Goal: Task Accomplishment & Management: Use online tool/utility

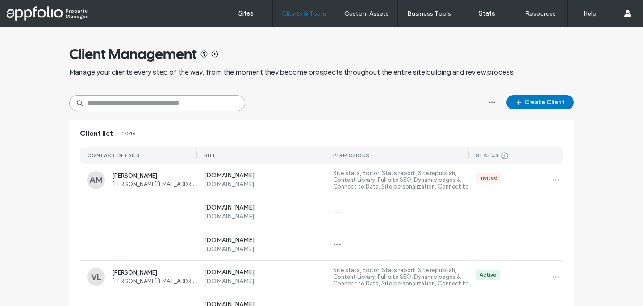
click at [182, 104] on input at bounding box center [157, 103] width 176 height 16
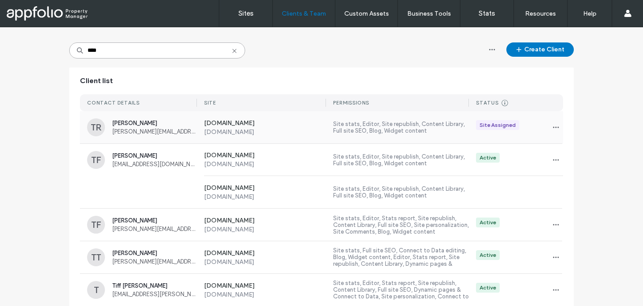
scroll to position [59, 0]
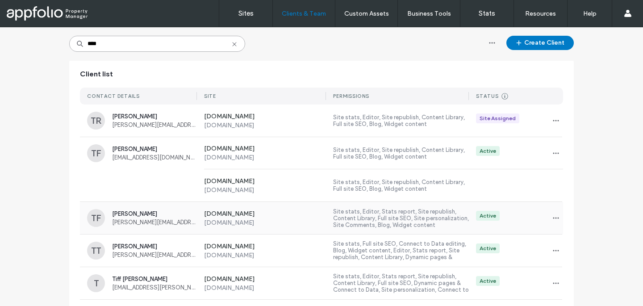
type input "****"
click at [171, 222] on span "tiffany@greenresidential.com" at bounding box center [154, 222] width 85 height 7
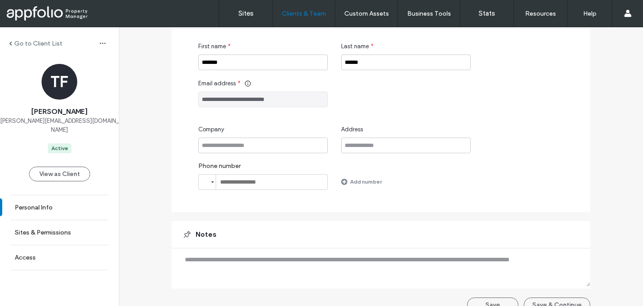
scroll to position [110, 0]
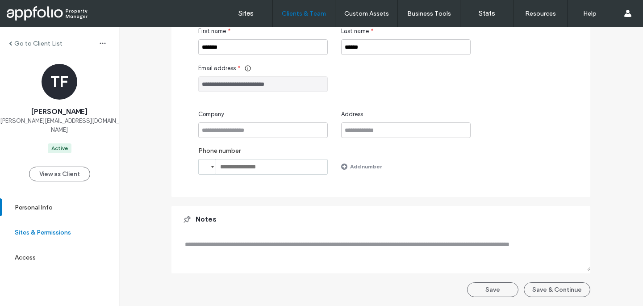
click at [56, 229] on label "Sites & Permissions" at bounding box center [43, 233] width 56 height 8
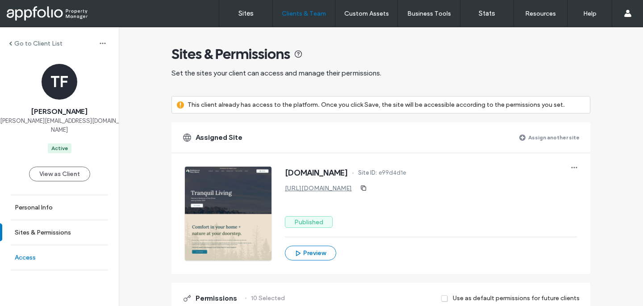
click at [50, 246] on link "Access" at bounding box center [59, 257] width 119 height 25
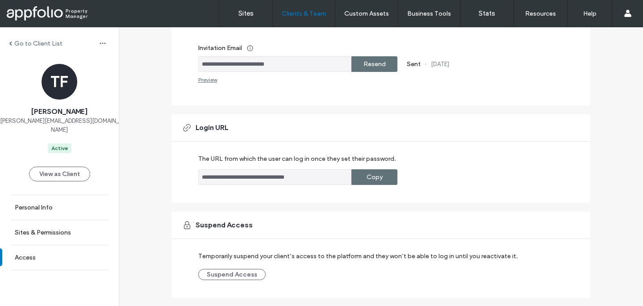
scroll to position [205, 0]
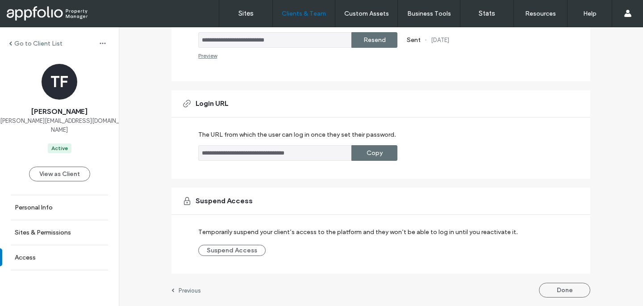
click at [382, 149] on div "Copy" at bounding box center [374, 153] width 46 height 16
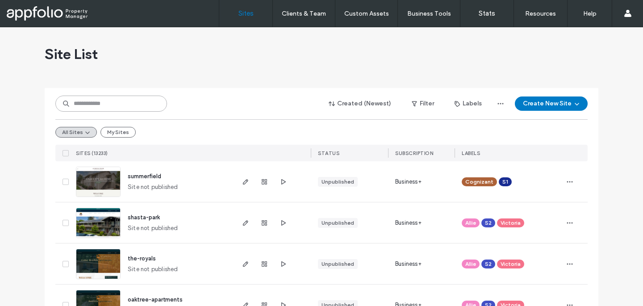
click at [116, 96] on input at bounding box center [111, 104] width 112 height 16
click at [107, 104] on input at bounding box center [111, 104] width 112 height 16
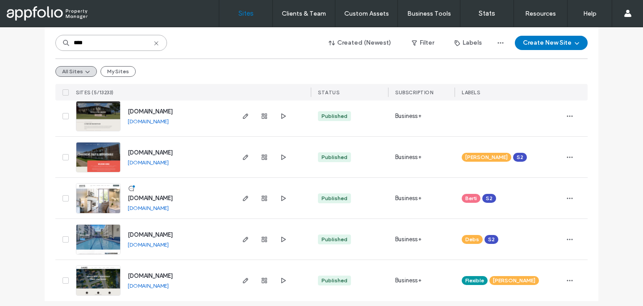
scroll to position [71, 0]
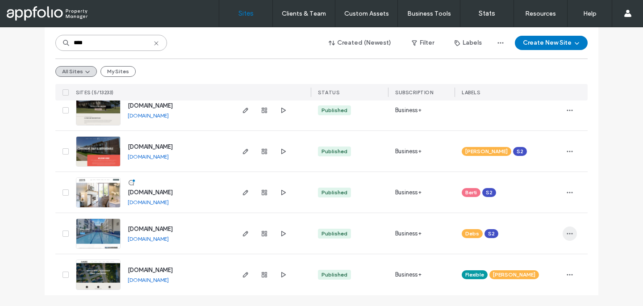
type input "****"
click at [566, 231] on icon "button" at bounding box center [569, 233] width 7 height 7
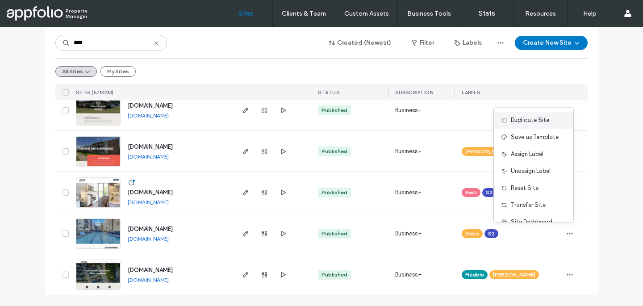
click at [533, 118] on span "Duplicate Site" at bounding box center [530, 120] width 38 height 9
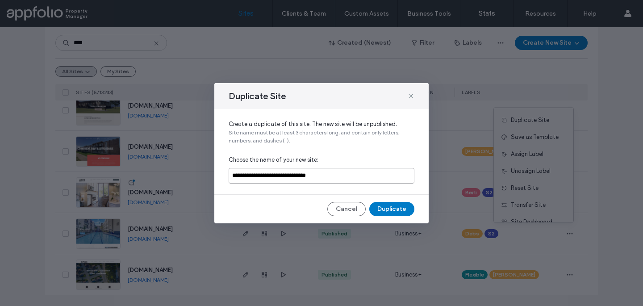
click at [264, 177] on input "**********" at bounding box center [322, 176] width 186 height 16
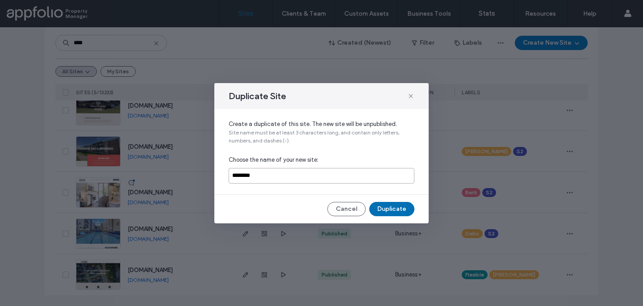
type input "********"
click at [386, 210] on button "Duplicate" at bounding box center [391, 209] width 45 height 14
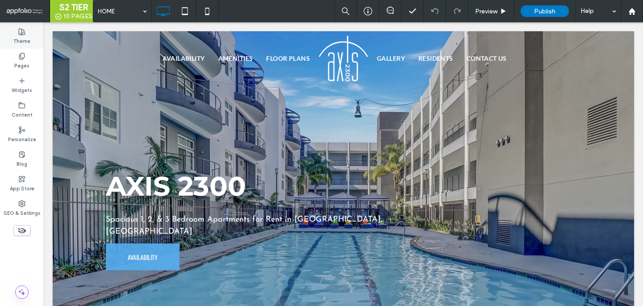
click at [29, 37] on label "Theme" at bounding box center [21, 40] width 17 height 10
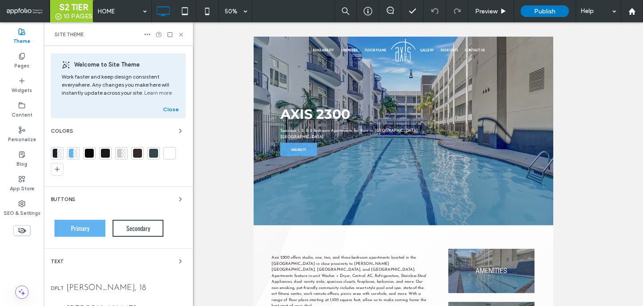
click at [53, 154] on div at bounding box center [55, 153] width 4 height 9
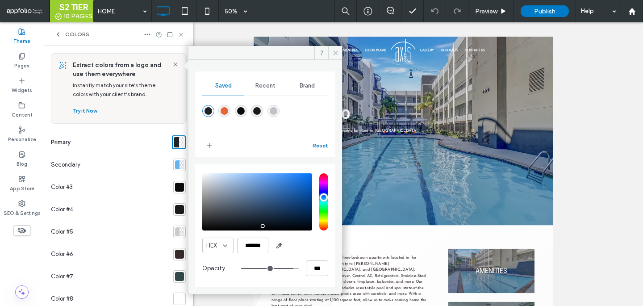
click at [320, 142] on button "Reset" at bounding box center [321, 145] width 16 height 11
click at [274, 85] on span "Recent" at bounding box center [265, 85] width 20 height 7
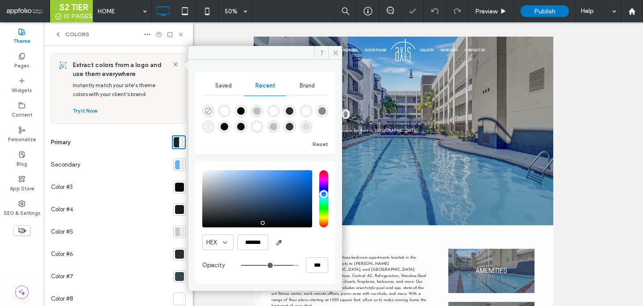
click at [205, 108] on icon "rgba(0, 0, 0, 0)" at bounding box center [209, 111] width 8 height 8
type input "*******"
type input "*"
type input "**"
click at [236, 85] on div "Saved" at bounding box center [223, 86] width 42 height 20
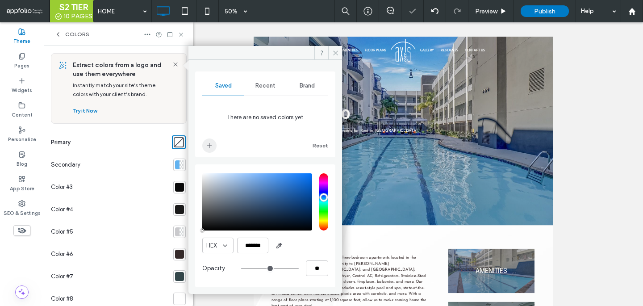
click at [212, 141] on span "add color" at bounding box center [209, 145] width 14 height 14
click at [271, 80] on div "Recent" at bounding box center [265, 86] width 42 height 20
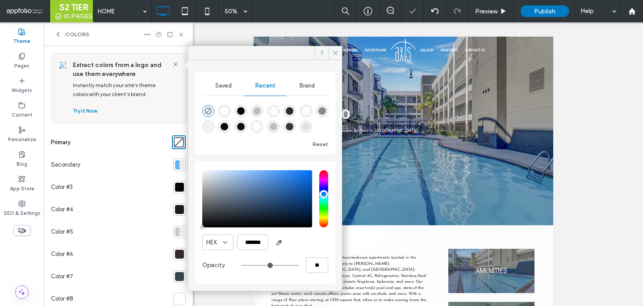
click at [220, 113] on div "rgba(255, 255, 255, 1)" at bounding box center [224, 111] width 12 height 12
type input "*******"
type input "***"
type input "****"
click at [231, 84] on div "Saved" at bounding box center [223, 86] width 42 height 20
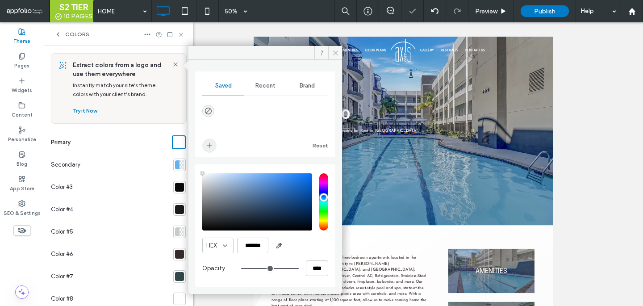
click at [209, 144] on icon "add color" at bounding box center [209, 145] width 7 height 7
click at [246, 240] on input "*******" at bounding box center [252, 246] width 31 height 16
paste input "color picker textbox"
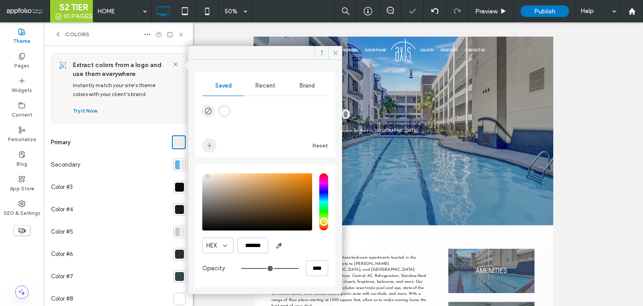
click at [205, 142] on span "add color" at bounding box center [209, 145] width 14 height 14
click at [246, 239] on input "*******" at bounding box center [252, 246] width 31 height 16
paste input "color picker textbox"
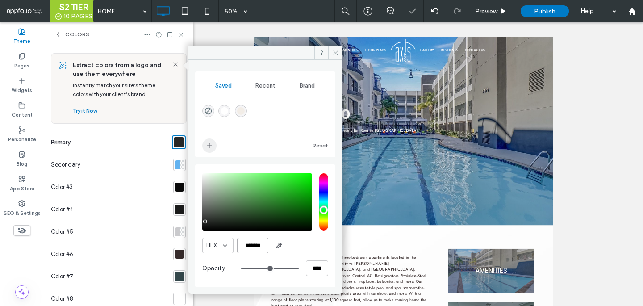
type input "*******"
click at [208, 143] on icon "add color" at bounding box center [209, 145] width 7 height 7
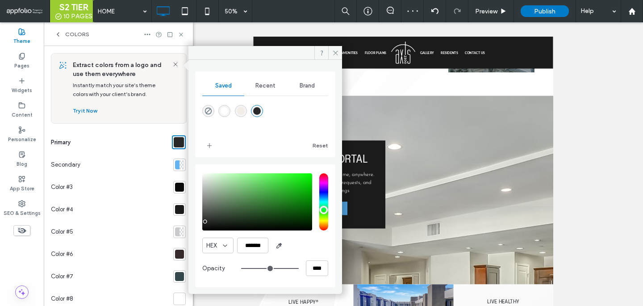
scroll to position [602, 0]
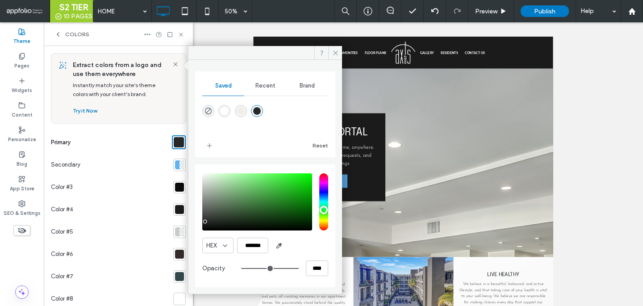
click at [175, 166] on div at bounding box center [177, 164] width 4 height 9
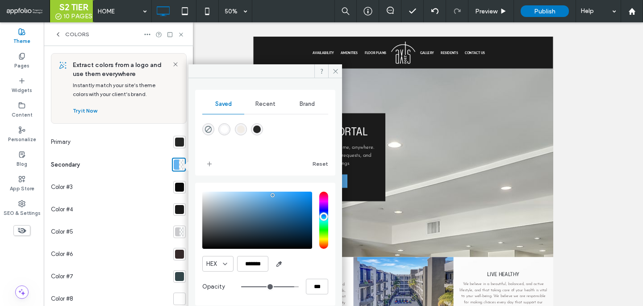
click at [240, 129] on div "rgba(242,237,231,1)" at bounding box center [241, 129] width 8 height 8
type input "*******"
type input "***"
type input "****"
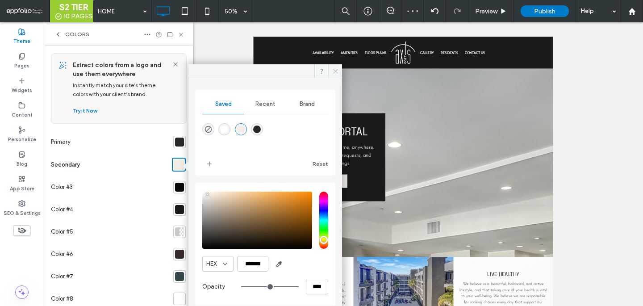
click at [333, 69] on icon at bounding box center [335, 71] width 7 height 7
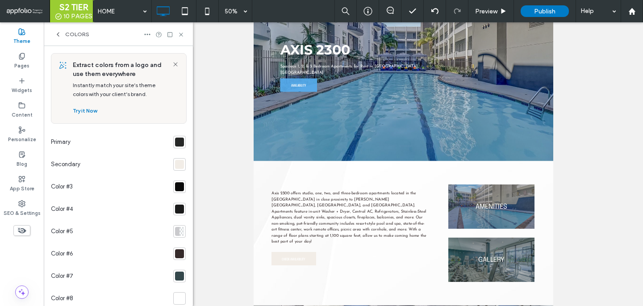
scroll to position [0, 0]
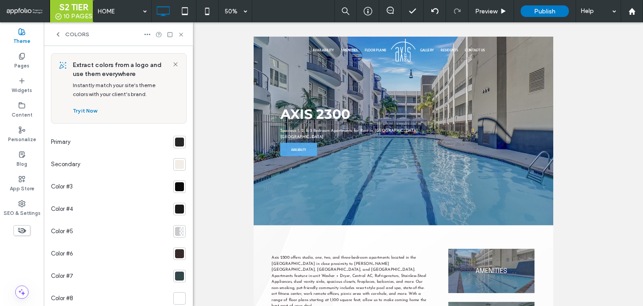
click at [178, 192] on div at bounding box center [179, 186] width 13 height 13
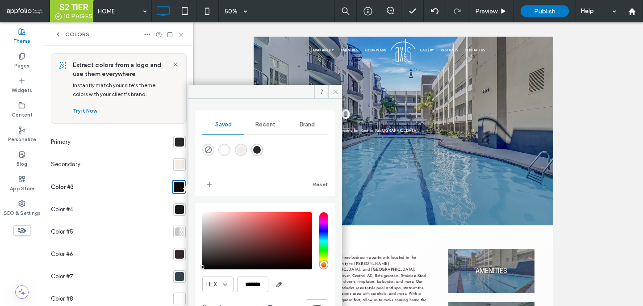
click at [261, 149] on div "rgba(39,40,39,1)" at bounding box center [257, 150] width 12 height 12
type input "*******"
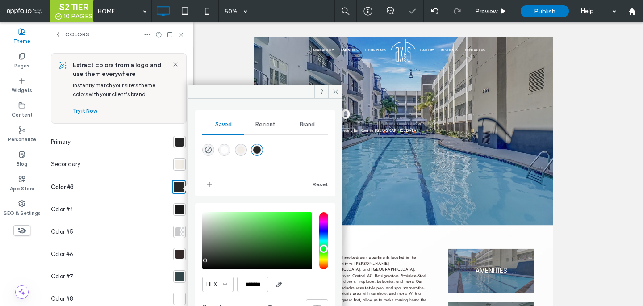
click at [175, 213] on div at bounding box center [179, 209] width 9 height 9
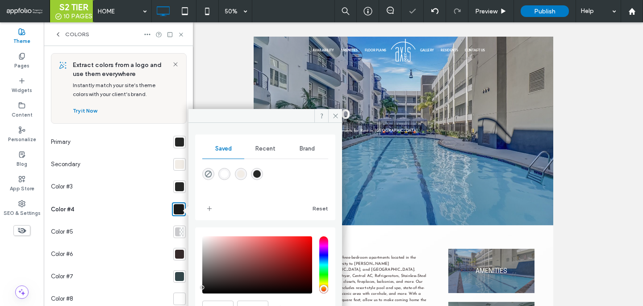
click at [251, 172] on div "rgba(39,40,39,1)" at bounding box center [257, 174] width 12 height 12
type input "*******"
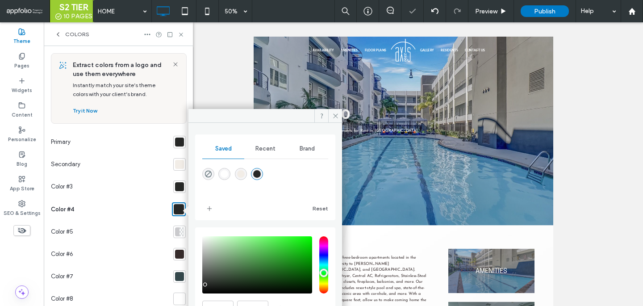
click at [180, 235] on div at bounding box center [182, 231] width 4 height 9
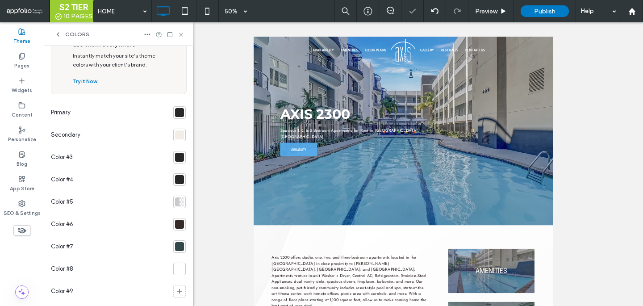
scroll to position [44, 0]
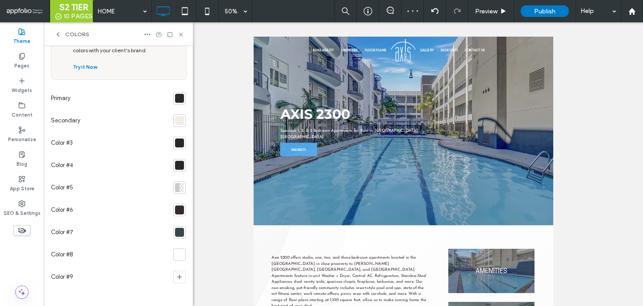
click at [176, 207] on div at bounding box center [179, 209] width 9 height 9
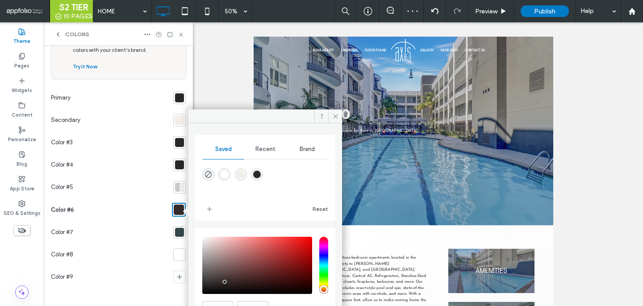
click at [253, 174] on div "rgba(39,40,39,1)" at bounding box center [257, 174] width 12 height 12
type input "*******"
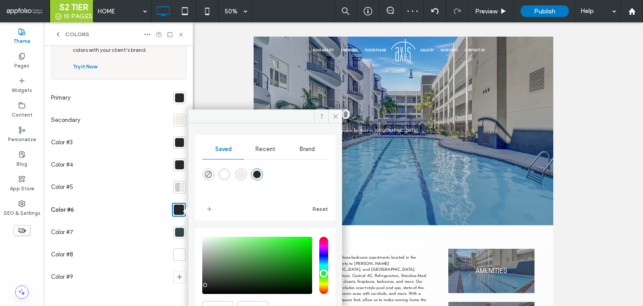
click at [175, 232] on div at bounding box center [179, 232] width 9 height 9
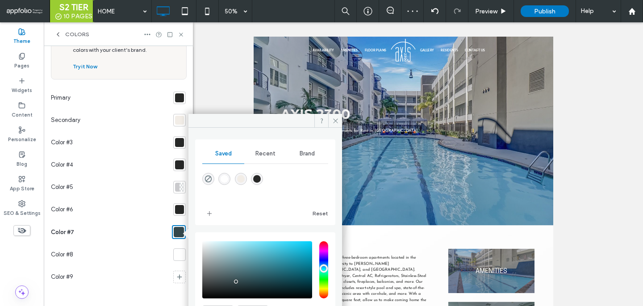
click at [256, 180] on div "rgba(39,40,39,1)" at bounding box center [257, 179] width 8 height 8
type input "*******"
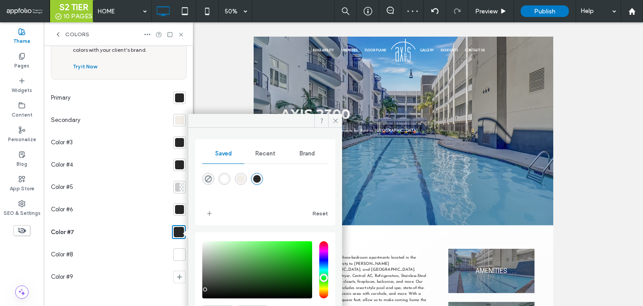
click at [175, 256] on div at bounding box center [179, 254] width 9 height 9
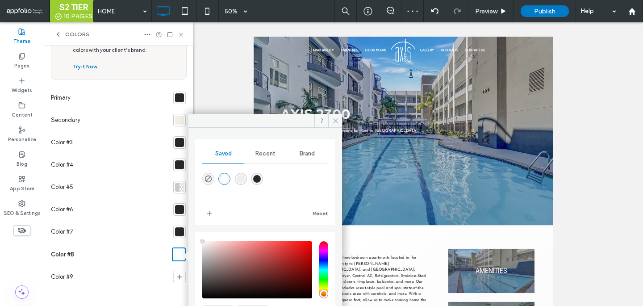
click at [235, 179] on div "rgba(242,237,231,1)" at bounding box center [241, 179] width 12 height 12
type input "*******"
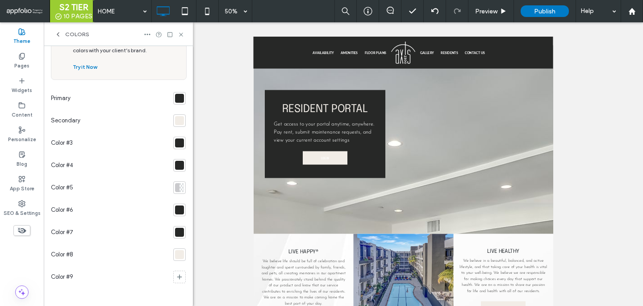
scroll to position [0, 0]
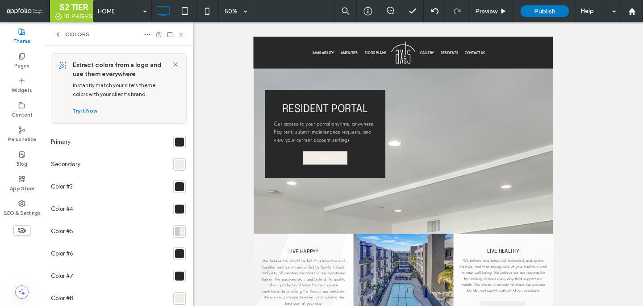
click at [63, 32] on div "Colors" at bounding box center [71, 34] width 35 height 7
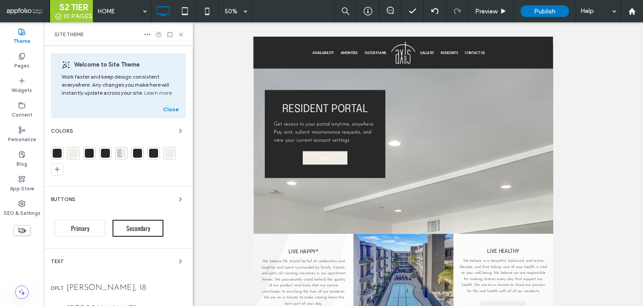
click at [81, 219] on div "Primary" at bounding box center [80, 228] width 58 height 26
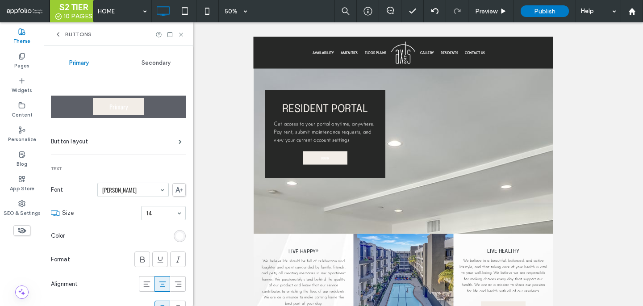
click at [176, 237] on div "rgb(255, 255, 255)" at bounding box center [180, 236] width 8 height 8
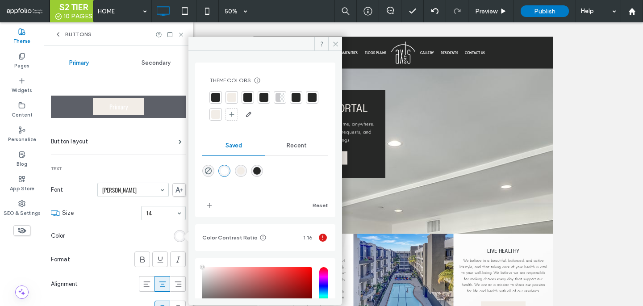
click at [226, 93] on div at bounding box center [232, 97] width 13 height 13
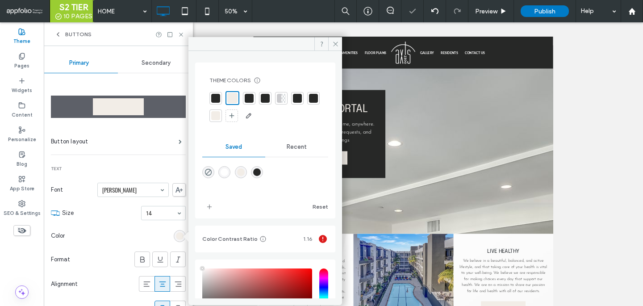
click at [213, 100] on div at bounding box center [215, 98] width 9 height 9
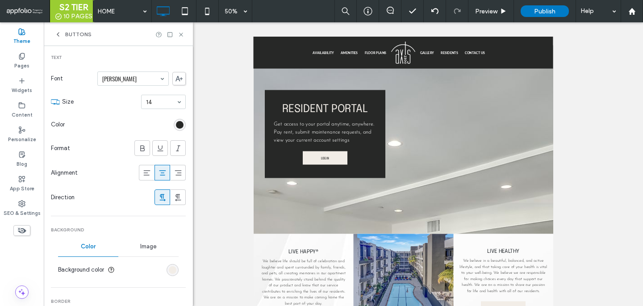
scroll to position [158, 0]
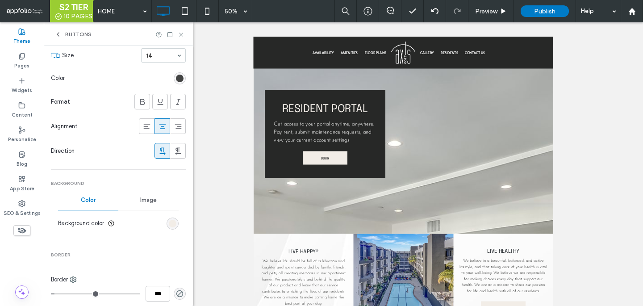
click at [178, 79] on div "rgb(39, 40, 39)" at bounding box center [180, 79] width 8 height 8
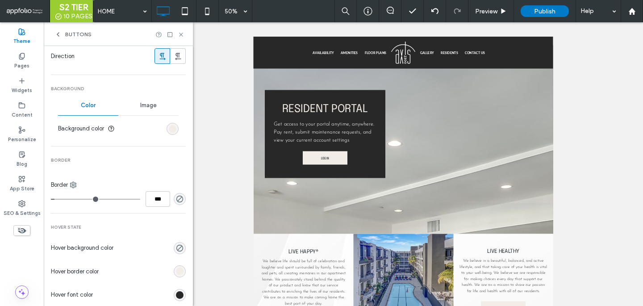
scroll to position [267, 0]
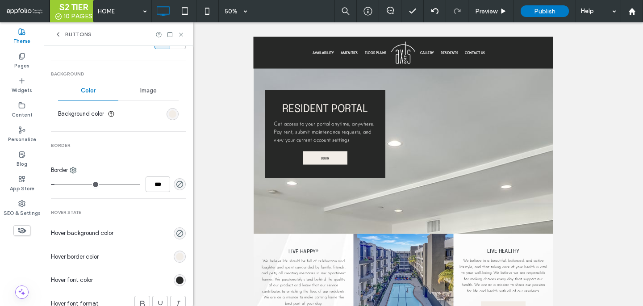
type input "*"
type input "***"
type input "*"
type input "***"
type input "*"
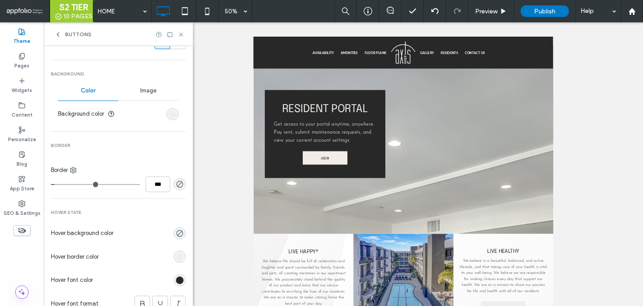
type input "***"
type input "*"
type input "***"
drag, startPoint x: 58, startPoint y: 184, endPoint x: 42, endPoint y: 184, distance: 15.6
click at [43, 184] on div "Theme Pages Widgets Content Personalize Blog App Store SEO & Settings Buttons P…" at bounding box center [96, 164] width 193 height 284
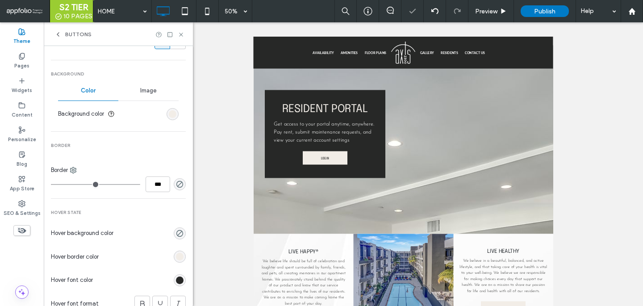
scroll to position [277, 0]
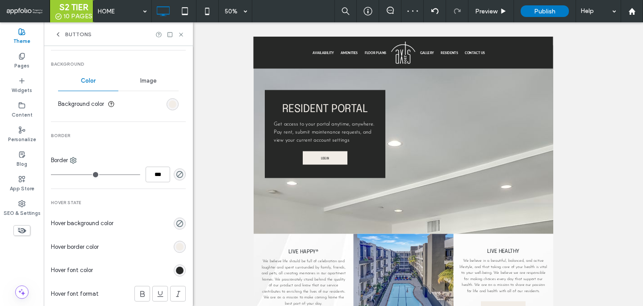
type input "*"
type input "***"
type input "*"
click at [58, 174] on input "range" at bounding box center [95, 174] width 89 height 1
click at [176, 220] on icon "rgba(0, 0, 0, 0)" at bounding box center [180, 224] width 8 height 8
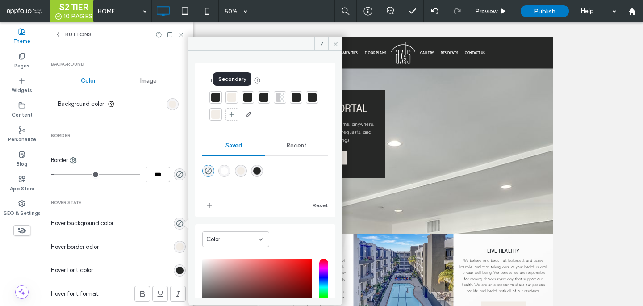
click at [233, 100] on div at bounding box center [231, 97] width 9 height 9
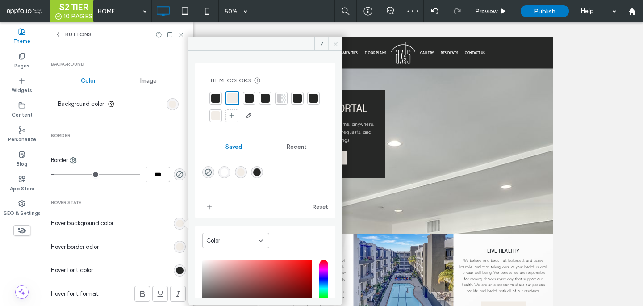
click at [336, 44] on icon at bounding box center [335, 44] width 7 height 7
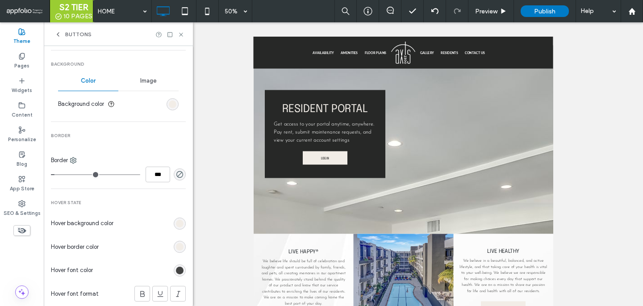
click at [176, 270] on div "rgb(39, 40, 39)" at bounding box center [180, 271] width 8 height 8
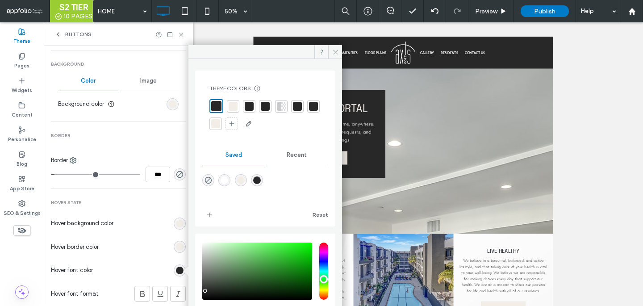
click at [216, 110] on div at bounding box center [216, 106] width 10 height 10
click at [118, 242] on div at bounding box center [144, 247] width 84 height 16
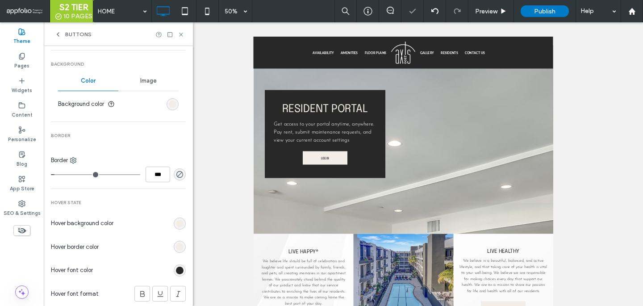
click at [178, 248] on div "rgb(242, 237, 231)" at bounding box center [180, 247] width 8 height 8
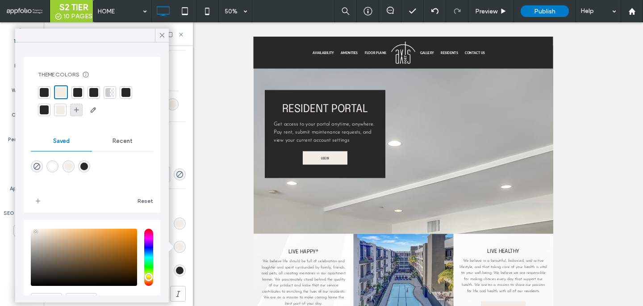
click at [75, 112] on icon at bounding box center [76, 109] width 7 height 7
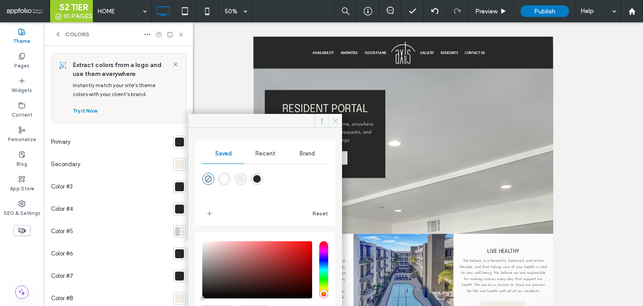
click at [334, 120] on icon at bounding box center [335, 120] width 7 height 7
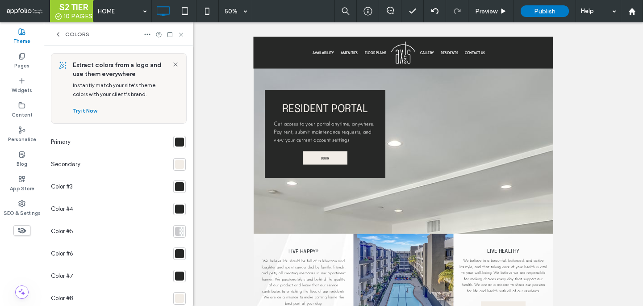
click at [70, 39] on div "Colors" at bounding box center [118, 34] width 149 height 24
click at [69, 37] on span "Colors" at bounding box center [77, 34] width 24 height 7
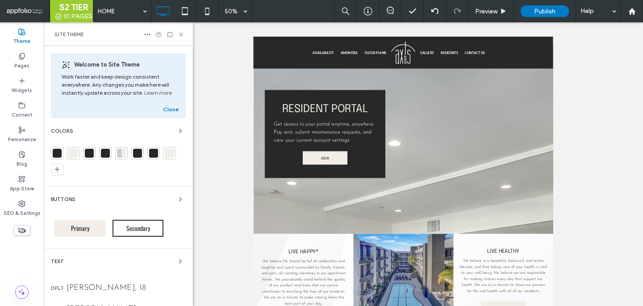
click at [122, 154] on div at bounding box center [123, 153] width 4 height 9
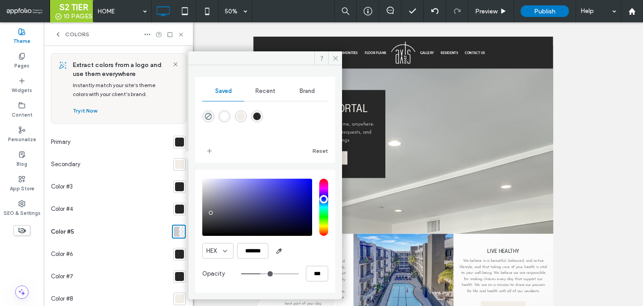
click at [54, 33] on icon at bounding box center [57, 34] width 7 height 7
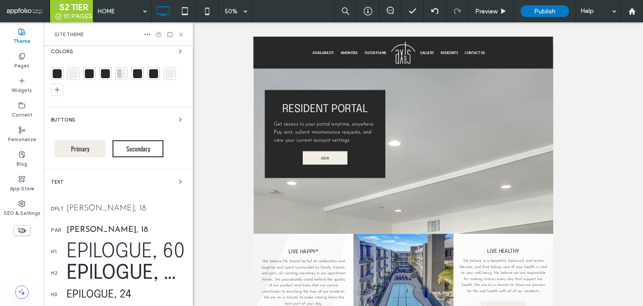
scroll to position [88, 0]
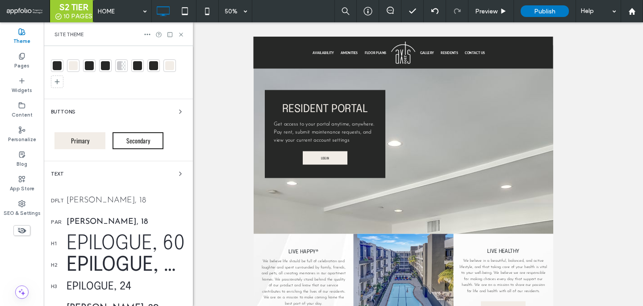
click at [86, 144] on span "Primary" at bounding box center [80, 140] width 25 height 9
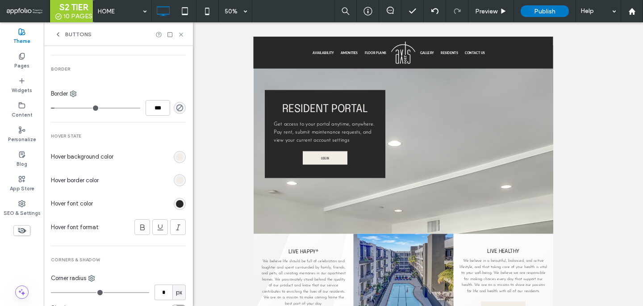
scroll to position [373, 0]
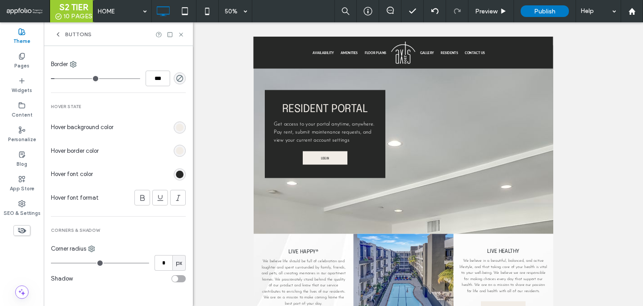
click at [176, 150] on div "rgb(242, 237, 231)" at bounding box center [180, 151] width 8 height 8
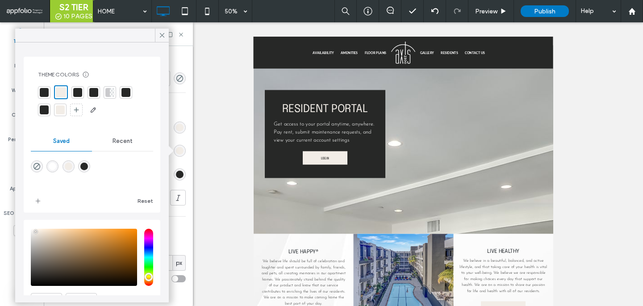
click at [109, 91] on div at bounding box center [107, 92] width 4 height 9
drag, startPoint x: 180, startPoint y: 34, endPoint x: 136, endPoint y: 12, distance: 49.1
click at [180, 34] on icon at bounding box center [181, 34] width 7 height 7
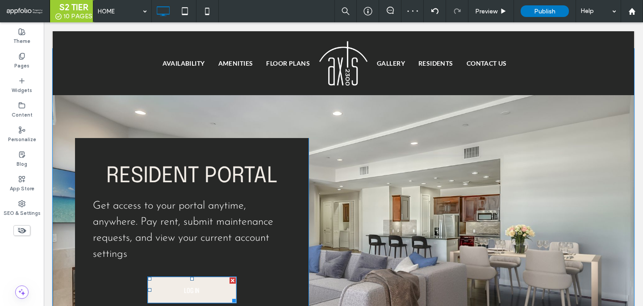
click at [192, 281] on span "LOG IN" at bounding box center [191, 290] width 21 height 18
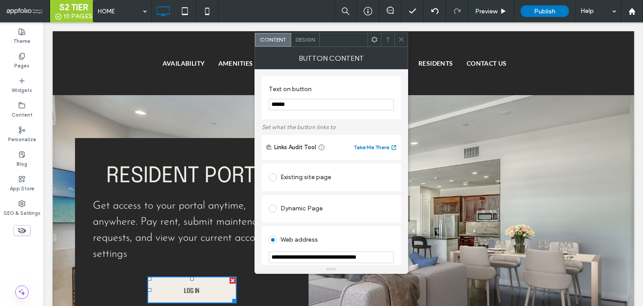
click at [303, 41] on span "Design" at bounding box center [305, 39] width 19 height 7
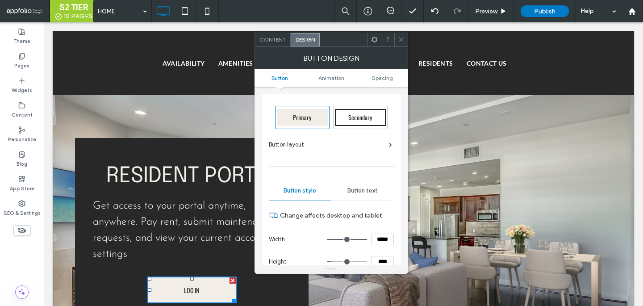
click at [286, 113] on div "Primary" at bounding box center [302, 117] width 51 height 17
click at [404, 45] on span at bounding box center [401, 39] width 7 height 13
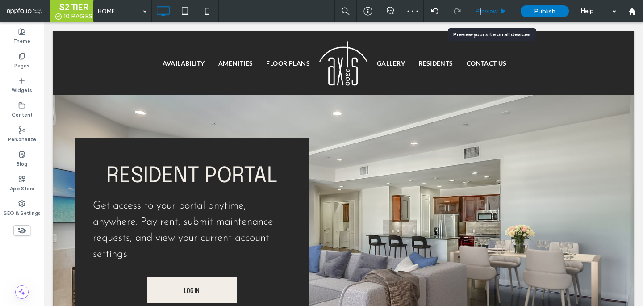
click at [480, 8] on span "Preview" at bounding box center [486, 12] width 22 height 8
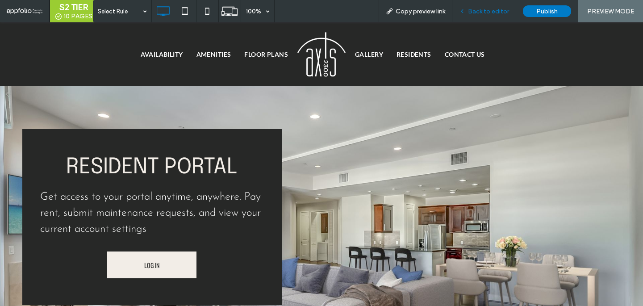
click at [497, 9] on span "Back to editor" at bounding box center [488, 12] width 41 height 8
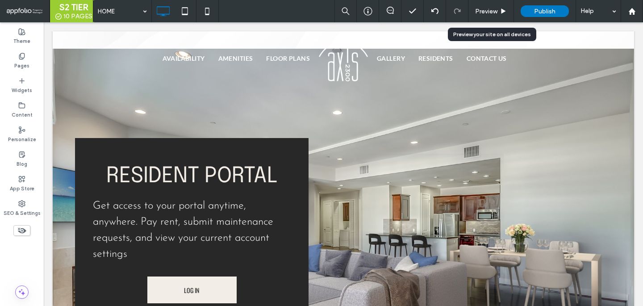
click at [497, 9] on span "Preview" at bounding box center [486, 12] width 22 height 8
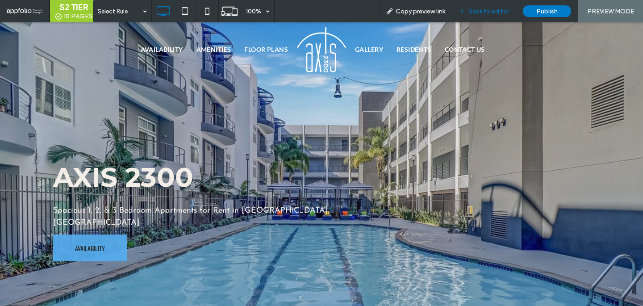
click at [493, 11] on span "Back to editor" at bounding box center [488, 12] width 41 height 8
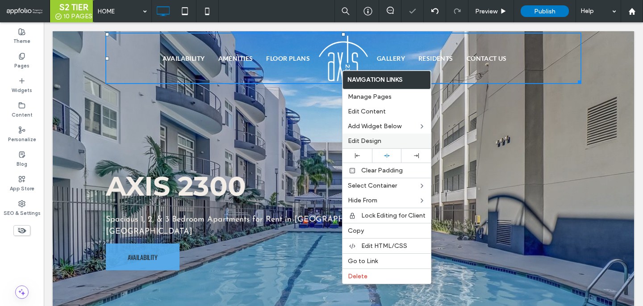
click at [348, 140] on span "Edit Design" at bounding box center [364, 141] width 33 height 8
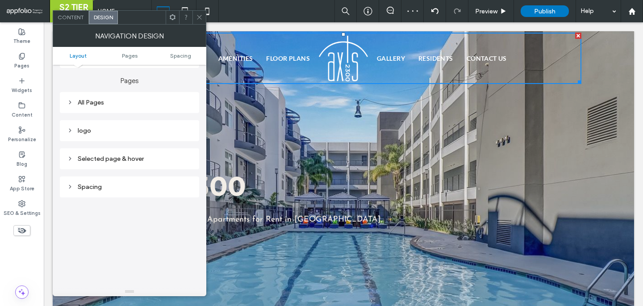
scroll to position [119, 0]
click at [157, 133] on div "logo" at bounding box center [129, 133] width 125 height 8
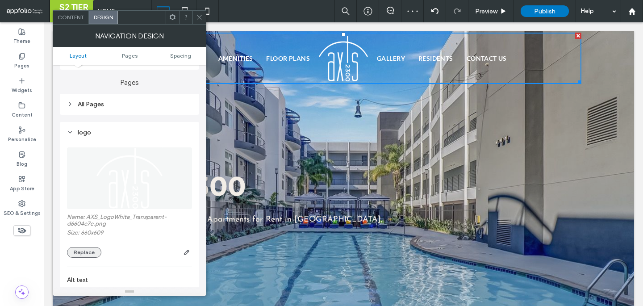
click at [90, 253] on button "Replace" at bounding box center [84, 252] width 34 height 11
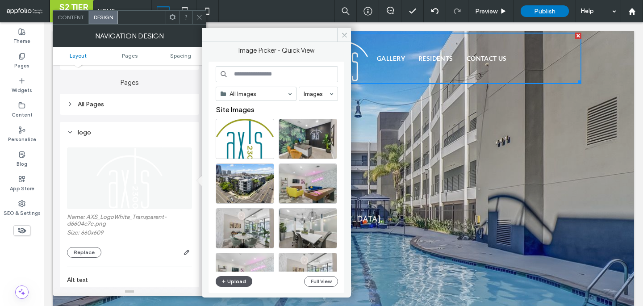
click at [229, 282] on button "Upload" at bounding box center [234, 281] width 37 height 11
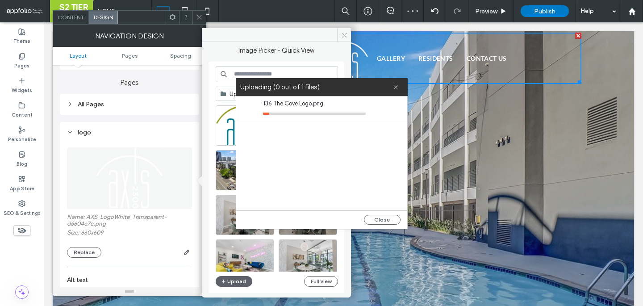
click at [199, 18] on icon at bounding box center [199, 17] width 7 height 7
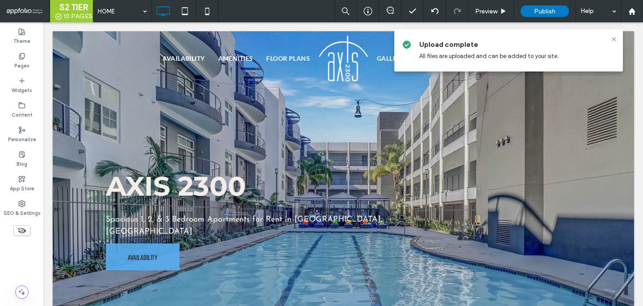
click at [614, 38] on div at bounding box center [321, 153] width 643 height 306
click at [618, 31] on div at bounding box center [321, 153] width 643 height 306
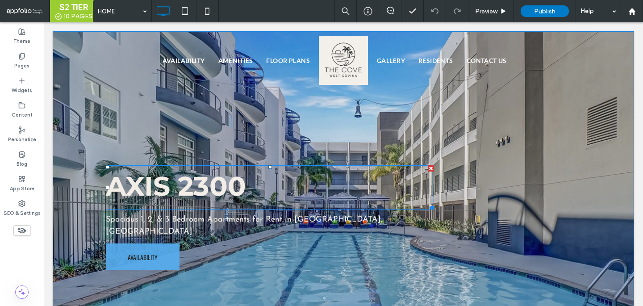
click at [187, 190] on strong "axis 2300" at bounding box center [176, 186] width 140 height 33
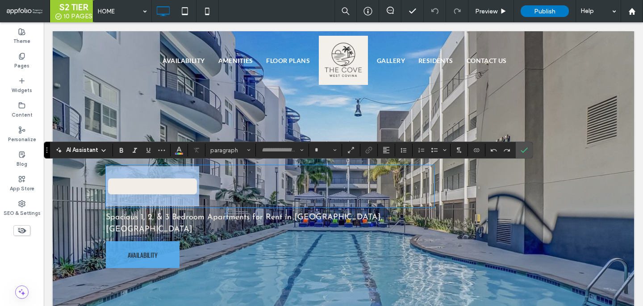
type input "**********"
type input "**"
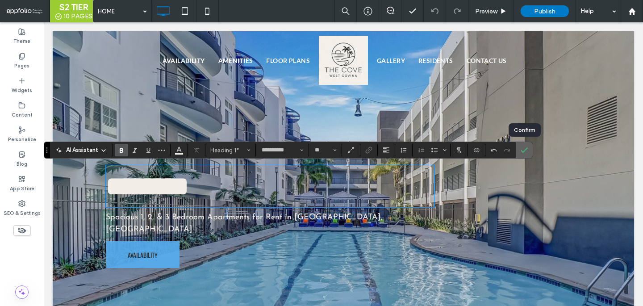
click at [519, 154] on label "Confirm" at bounding box center [524, 150] width 13 height 16
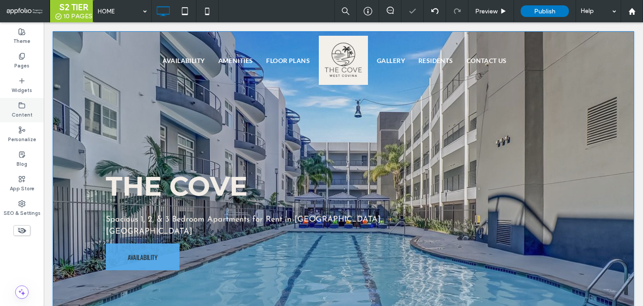
click at [21, 110] on label "Content" at bounding box center [22, 114] width 21 height 10
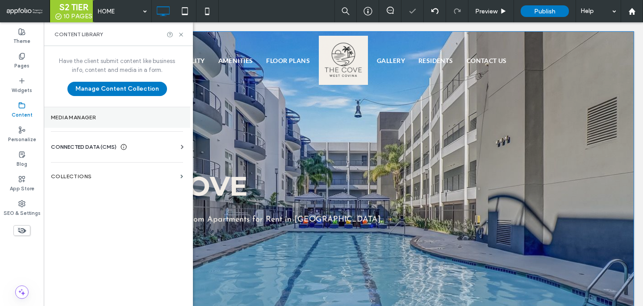
click at [112, 120] on label "Media Manager" at bounding box center [117, 117] width 132 height 6
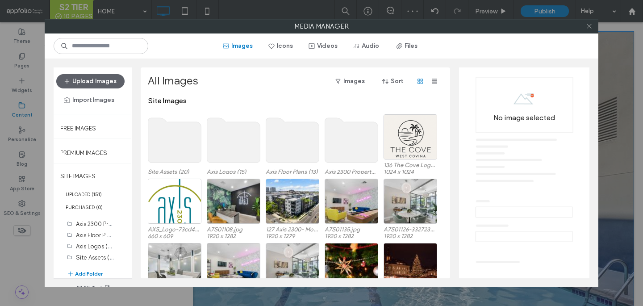
click at [588, 24] on icon at bounding box center [589, 26] width 7 height 7
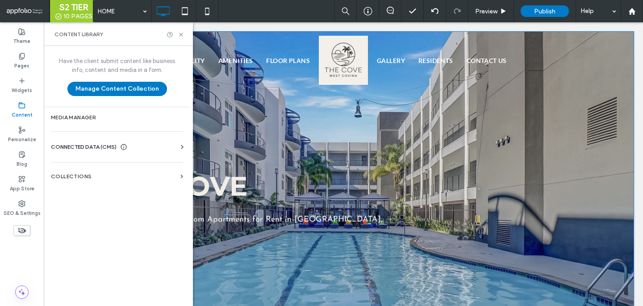
click at [64, 150] on span "CONNECTED DATA (CMS)" at bounding box center [84, 146] width 66 height 9
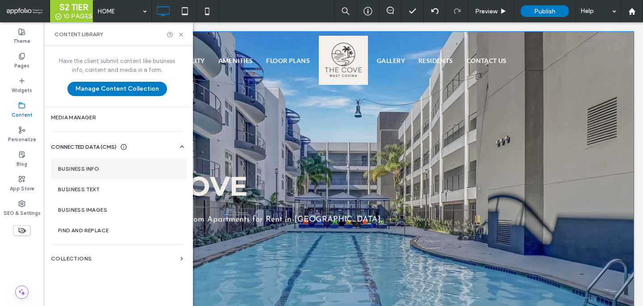
click at [99, 167] on label "Business Info" at bounding box center [118, 169] width 121 height 6
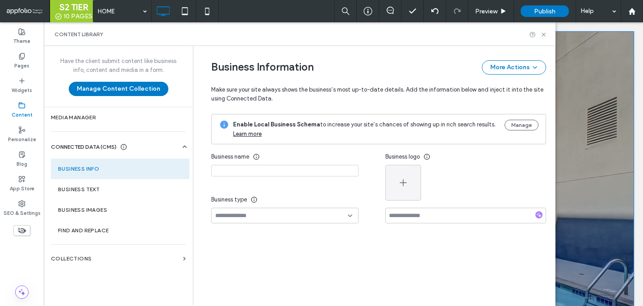
type input "**********"
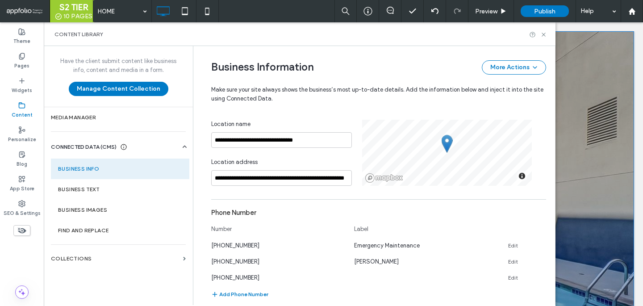
scroll to position [120, 0]
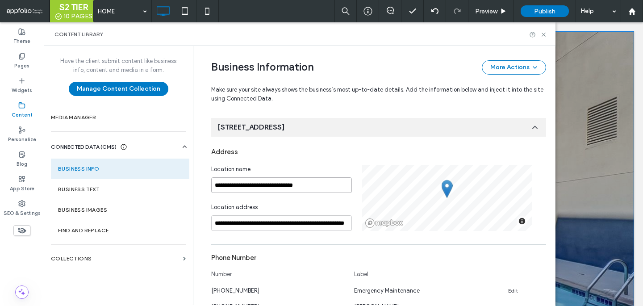
click at [279, 187] on input "**********" at bounding box center [281, 185] width 141 height 16
type input "********"
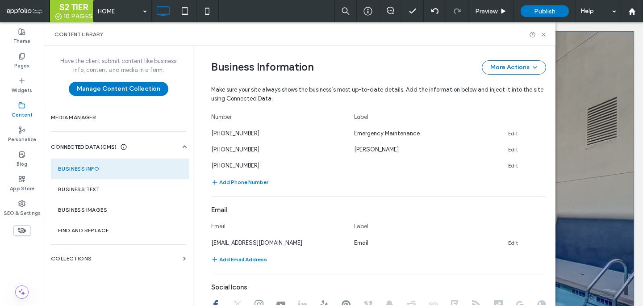
scroll to position [0, 0]
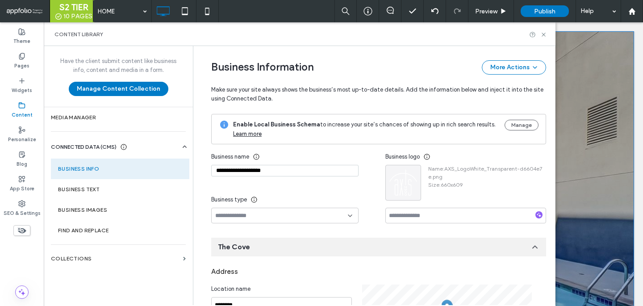
click at [272, 176] on input "**********" at bounding box center [284, 171] width 147 height 12
paste input
type input "********"
click at [410, 171] on icon "button" at bounding box center [412, 173] width 7 height 7
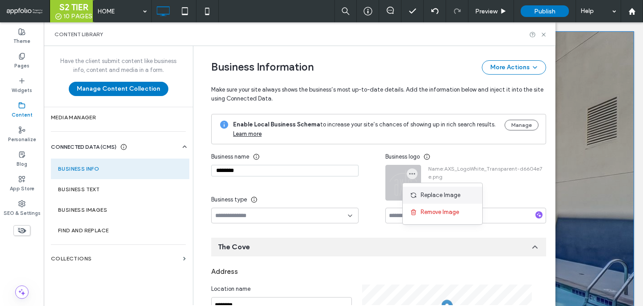
click at [411, 195] on icon at bounding box center [413, 195] width 7 height 7
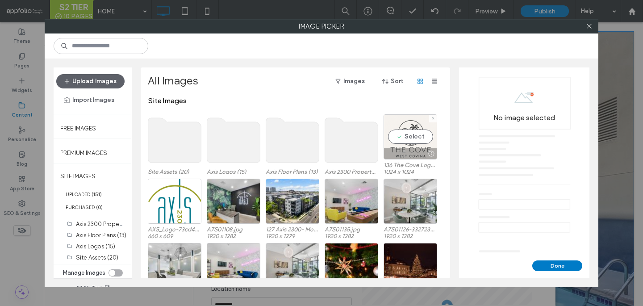
click at [416, 135] on div "Select" at bounding box center [411, 136] width 54 height 45
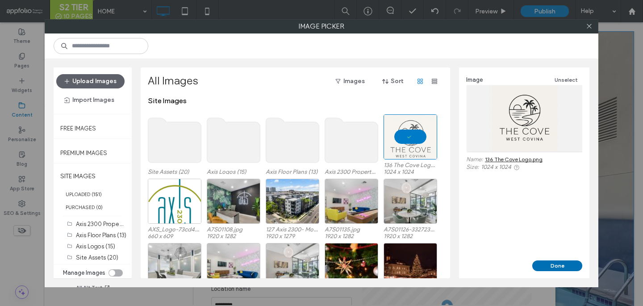
click at [555, 265] on button "Done" at bounding box center [557, 265] width 50 height 11
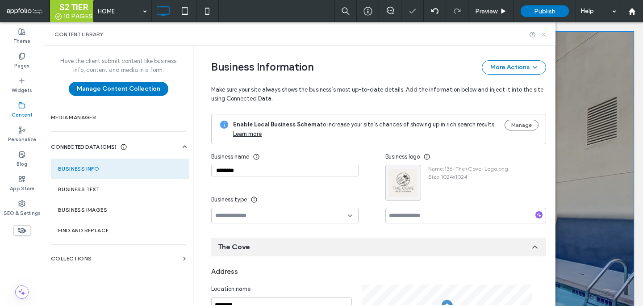
click at [546, 33] on icon at bounding box center [543, 34] width 7 height 7
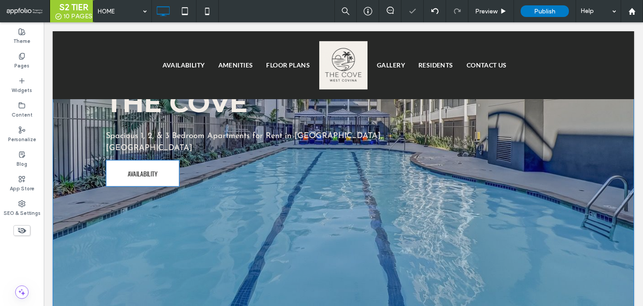
scroll to position [75, 0]
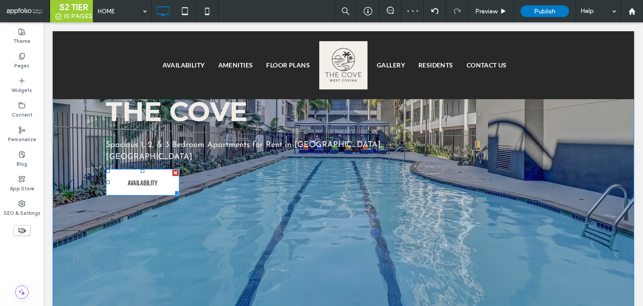
click at [154, 169] on link "AVAILABILITY" at bounding box center [143, 182] width 74 height 27
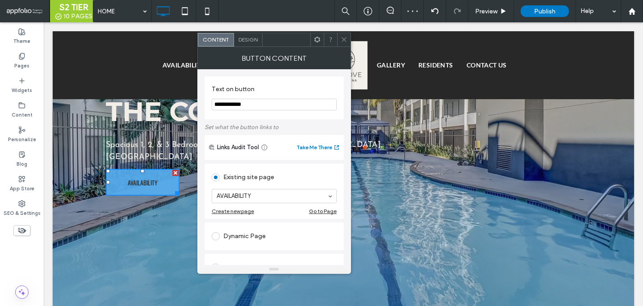
click at [240, 43] on div "Design" at bounding box center [248, 39] width 29 height 13
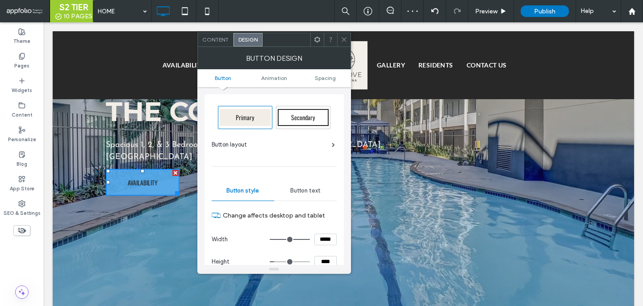
click at [303, 117] on span "Secondary" at bounding box center [303, 117] width 30 height 9
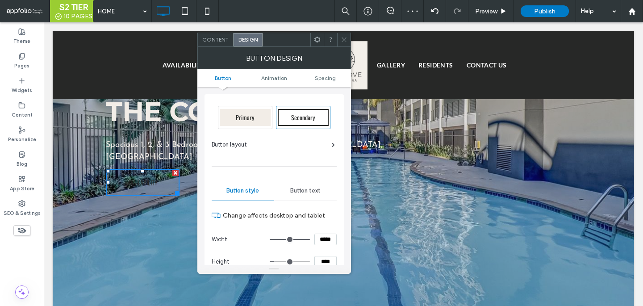
click at [346, 37] on icon at bounding box center [344, 39] width 7 height 7
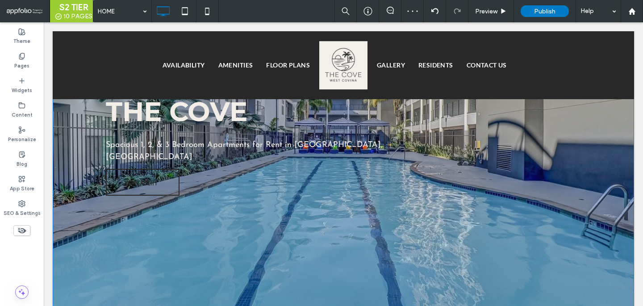
scroll to position [0, 0]
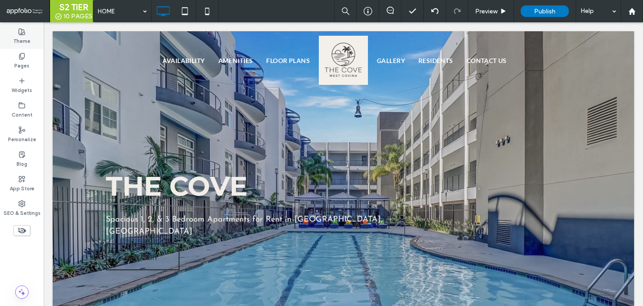
click at [18, 40] on label "Theme" at bounding box center [21, 40] width 17 height 10
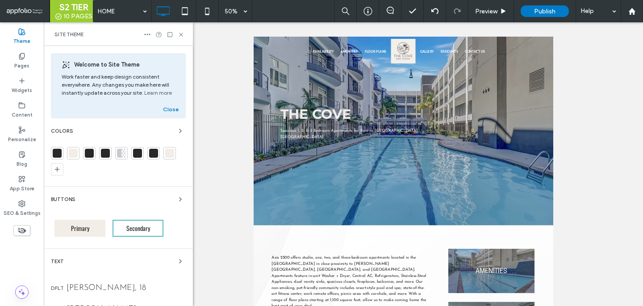
click at [131, 228] on span "Secondary" at bounding box center [138, 227] width 30 height 9
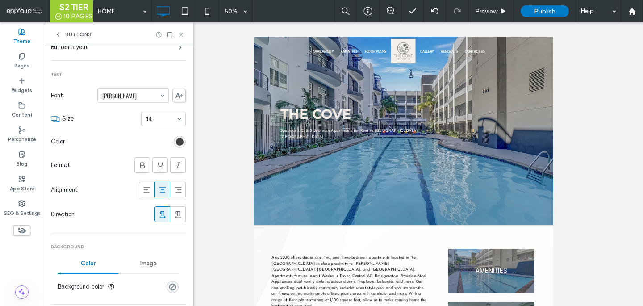
scroll to position [129, 0]
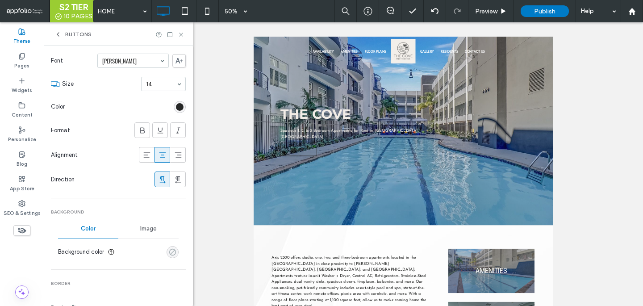
click at [169, 251] on div "rgba(0, 0, 0, 0)" at bounding box center [173, 252] width 8 height 8
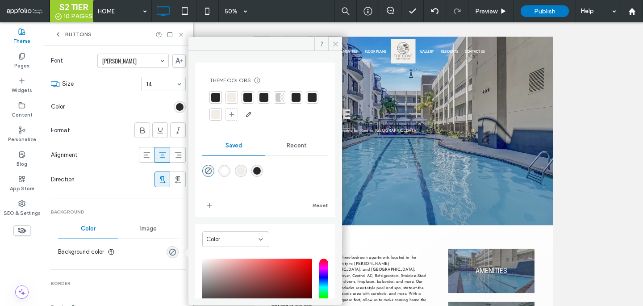
click at [216, 100] on div at bounding box center [215, 97] width 9 height 9
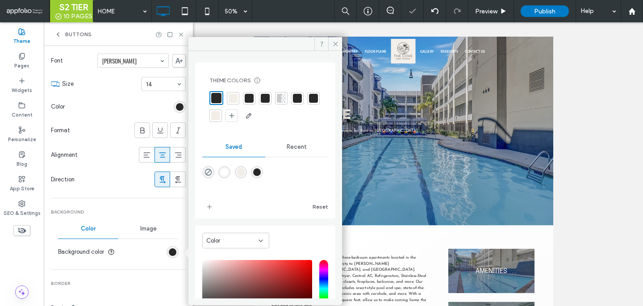
click at [230, 94] on div at bounding box center [233, 98] width 9 height 9
click at [176, 109] on div "rgb(39, 40, 39)" at bounding box center [180, 107] width 8 height 8
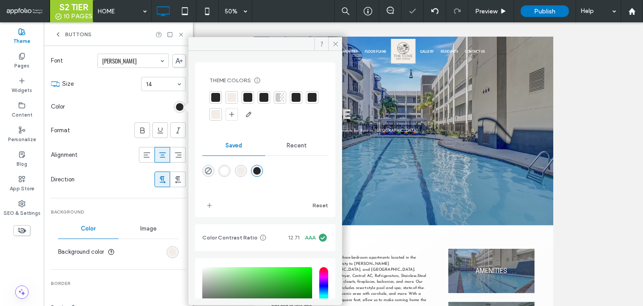
click at [218, 102] on div at bounding box center [215, 97] width 13 height 13
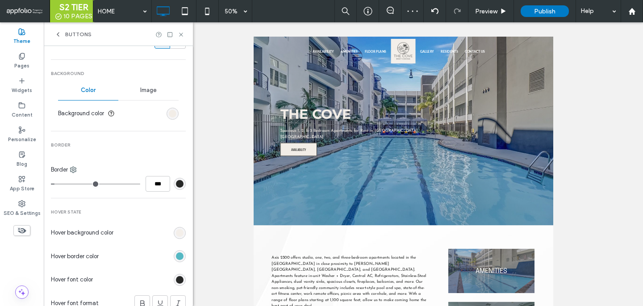
scroll to position [275, 0]
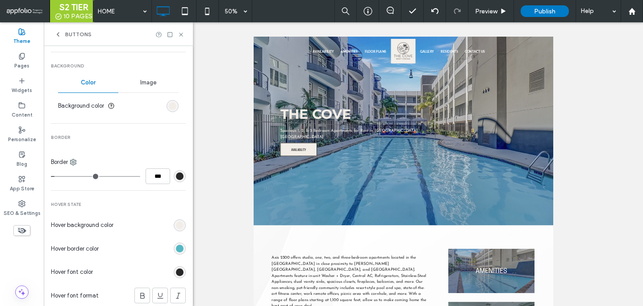
click at [177, 244] on div "rgba(70, 178, 190, 0.92)" at bounding box center [180, 248] width 12 height 12
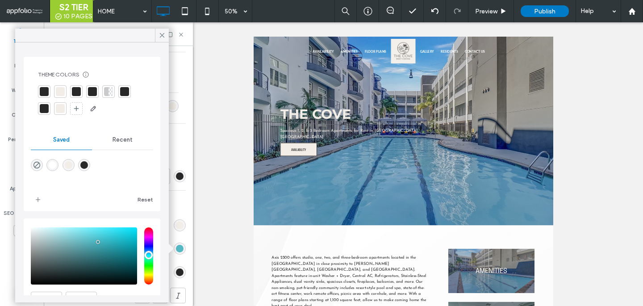
click at [104, 94] on div at bounding box center [106, 91] width 4 height 9
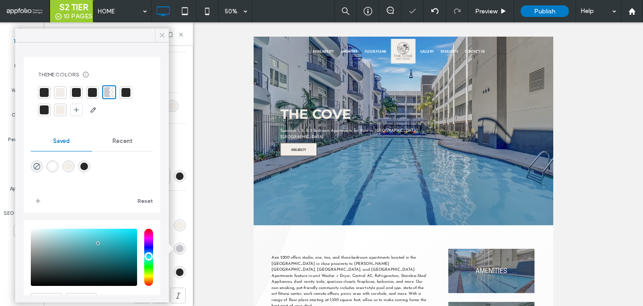
click at [161, 35] on icon at bounding box center [162, 35] width 8 height 8
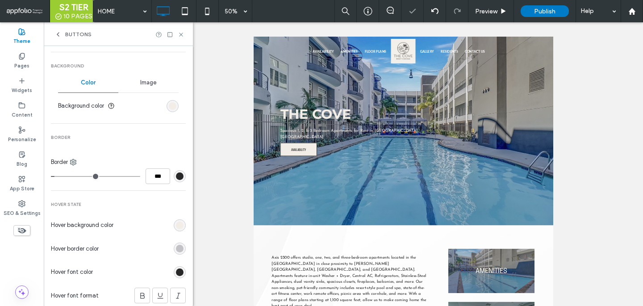
scroll to position [301, 0]
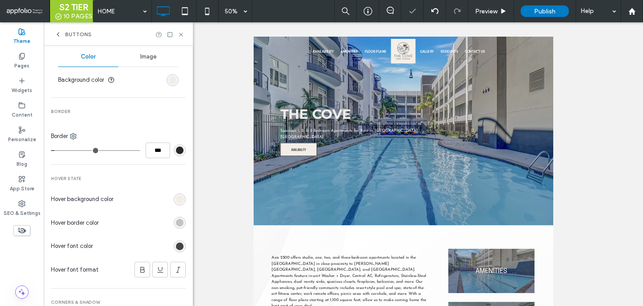
click at [176, 246] on div "rgb(39, 40, 39)" at bounding box center [180, 246] width 8 height 8
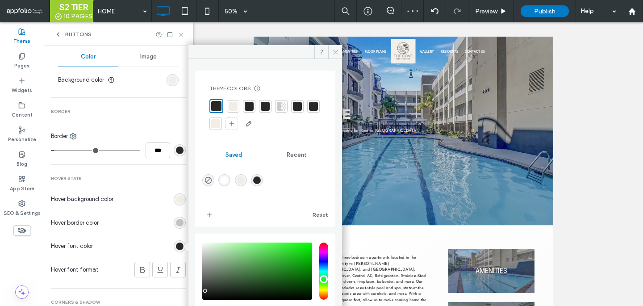
click at [213, 107] on div at bounding box center [216, 106] width 10 height 10
click at [181, 33] on icon at bounding box center [181, 34] width 7 height 7
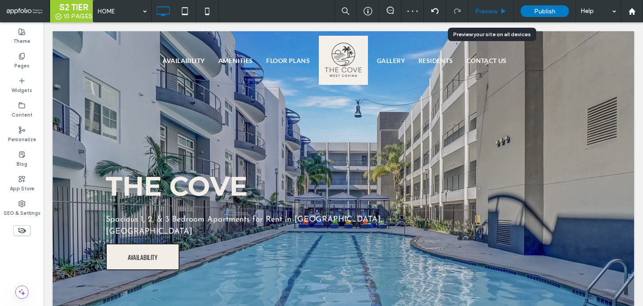
click at [497, 12] on span "Preview" at bounding box center [486, 12] width 22 height 8
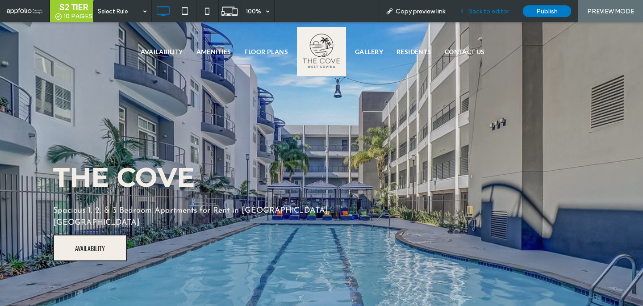
click at [480, 11] on span "Back to editor" at bounding box center [488, 12] width 41 height 8
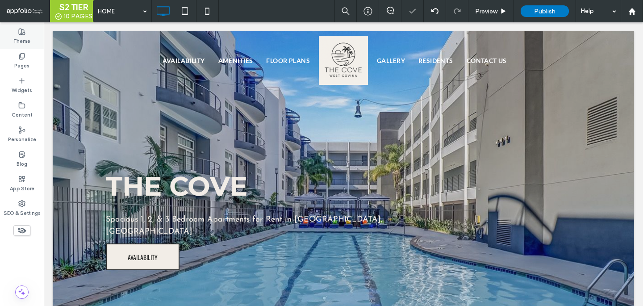
click at [29, 40] on label "Theme" at bounding box center [21, 40] width 17 height 10
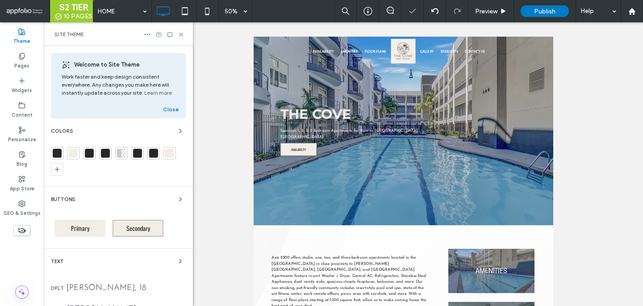
click at [124, 230] on span "Secondary" at bounding box center [138, 227] width 30 height 9
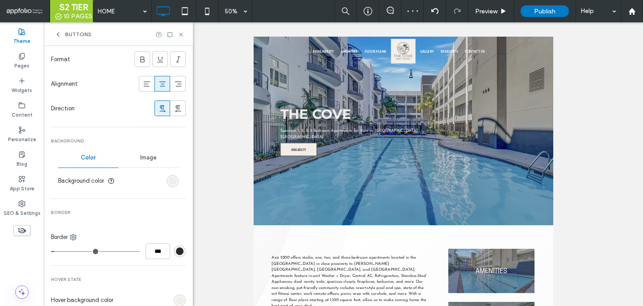
scroll to position [202, 0]
click at [175, 177] on div "Color Image Background color" at bounding box center [118, 168] width 135 height 44
click at [171, 178] on div "rgb(242, 237, 231)" at bounding box center [173, 179] width 8 height 8
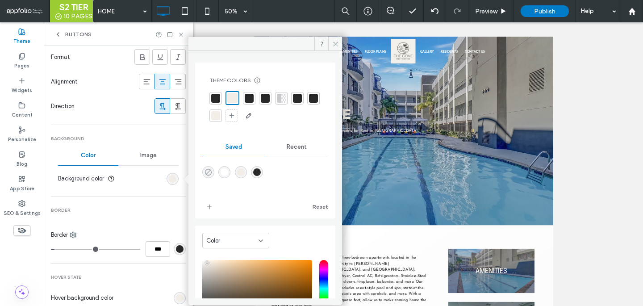
click at [210, 170] on use "rgba(0,0,0,0)" at bounding box center [208, 172] width 7 height 7
type input "*******"
type input "*"
type input "**"
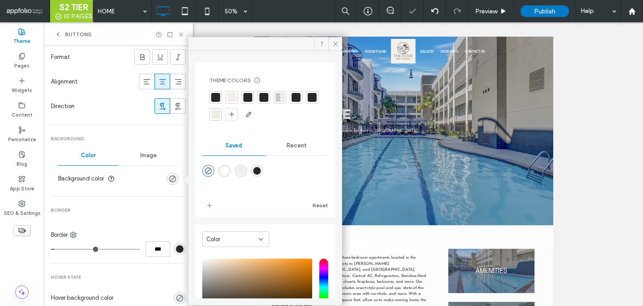
click at [176, 247] on div "rgb(39, 40, 39)" at bounding box center [180, 249] width 8 height 8
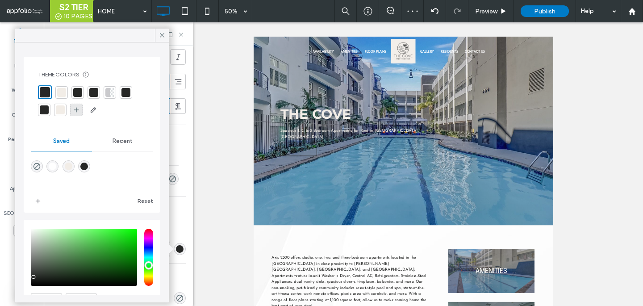
click at [79, 112] on icon at bounding box center [76, 109] width 7 height 7
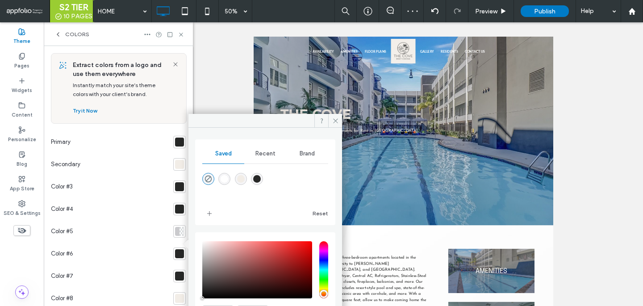
click at [226, 178] on div "rgba(255,255,255,1)" at bounding box center [225, 179] width 8 height 8
type input "*******"
type input "***"
type input "****"
click at [61, 41] on div "Colors" at bounding box center [118, 34] width 149 height 24
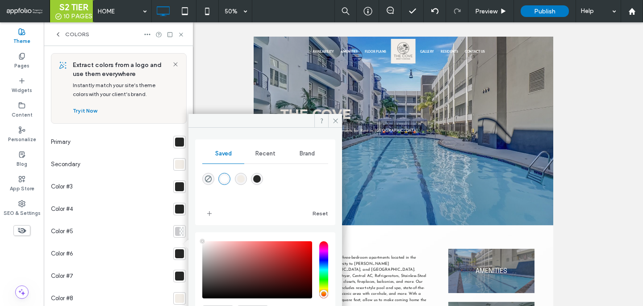
click at [58, 34] on icon at bounding box center [57, 34] width 7 height 7
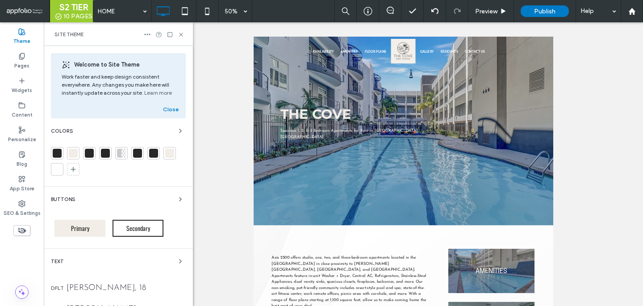
scroll to position [1, 0]
click at [136, 225] on span "Secondary" at bounding box center [138, 226] width 30 height 9
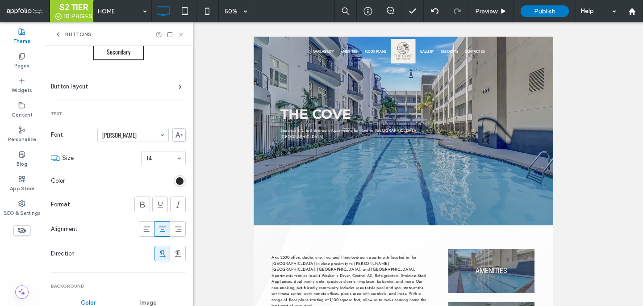
scroll to position [61, 0]
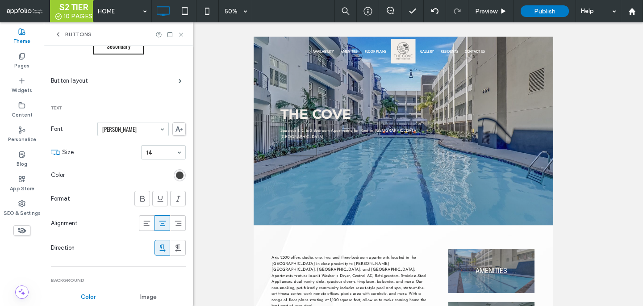
click at [178, 175] on div "rgb(39, 40, 39)" at bounding box center [180, 175] width 8 height 8
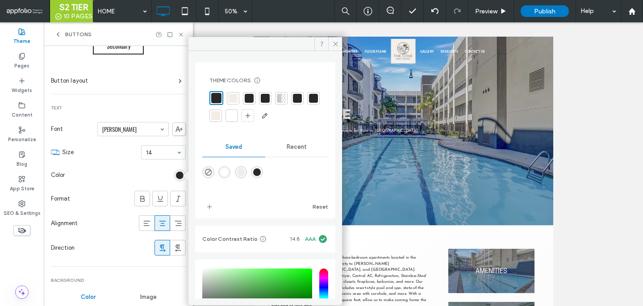
click at [236, 116] on div at bounding box center [231, 115] width 9 height 9
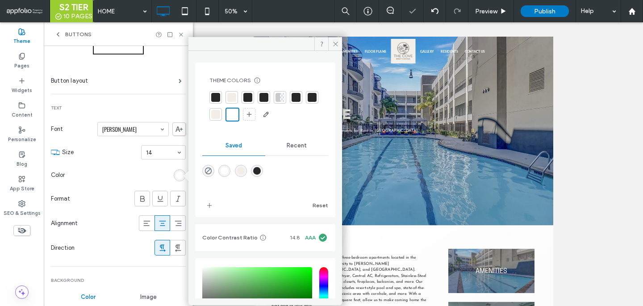
click at [108, 187] on section "Format" at bounding box center [118, 198] width 135 height 25
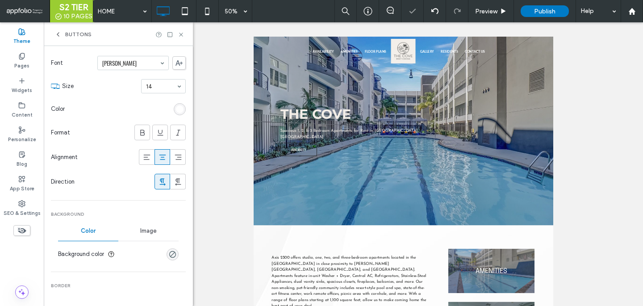
scroll to position [166, 0]
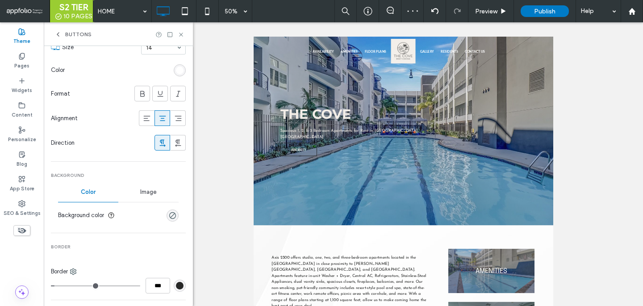
click at [176, 287] on div "rgb(39, 40, 39)" at bounding box center [180, 286] width 8 height 8
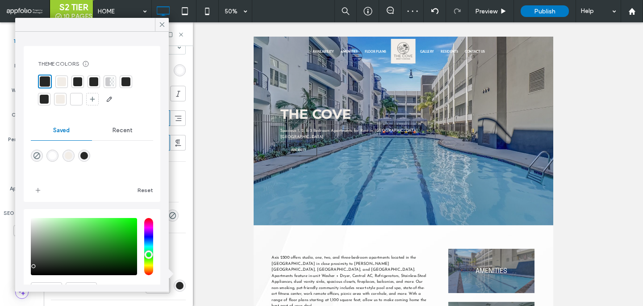
click at [74, 104] on div at bounding box center [76, 99] width 13 height 13
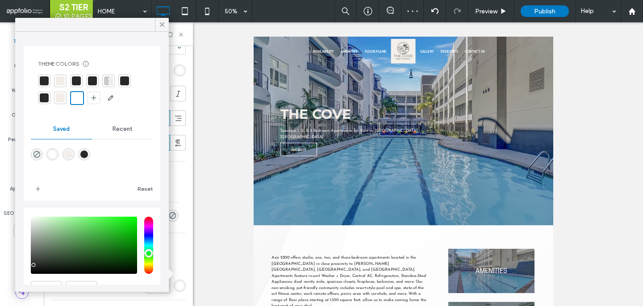
click at [169, 23] on div "Buttons" at bounding box center [118, 34] width 149 height 24
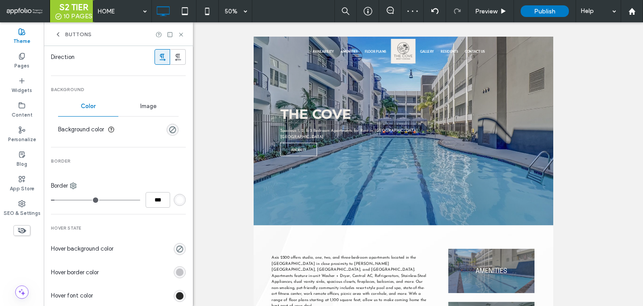
scroll to position [293, 0]
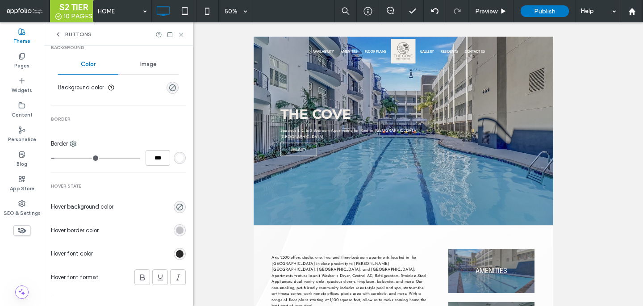
click at [176, 231] on div "rgba(95, 95, 103, 0.33)" at bounding box center [180, 230] width 8 height 8
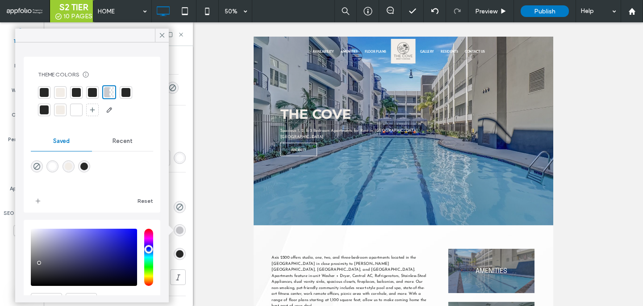
click at [62, 98] on div at bounding box center [60, 92] width 13 height 13
click at [159, 33] on icon at bounding box center [162, 35] width 8 height 8
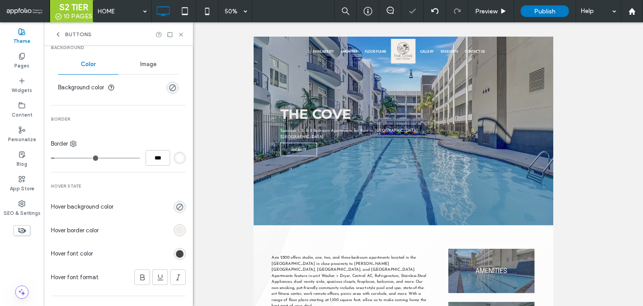
click at [176, 252] on div "rgb(39, 40, 39)" at bounding box center [180, 254] width 8 height 8
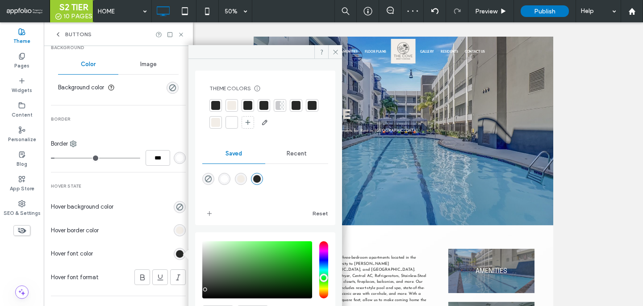
click at [236, 118] on div at bounding box center [231, 122] width 9 height 9
click at [189, 45] on div at bounding box center [265, 52] width 154 height 14
click at [178, 33] on icon at bounding box center [181, 34] width 7 height 7
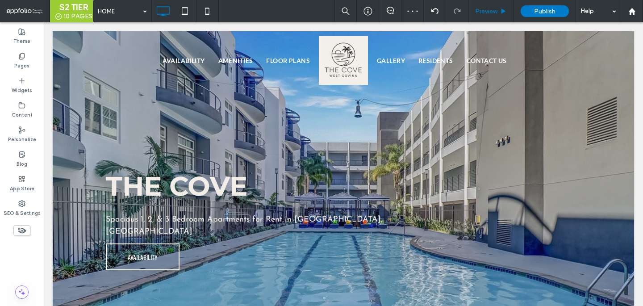
click at [493, 14] on span "Preview" at bounding box center [486, 12] width 22 height 8
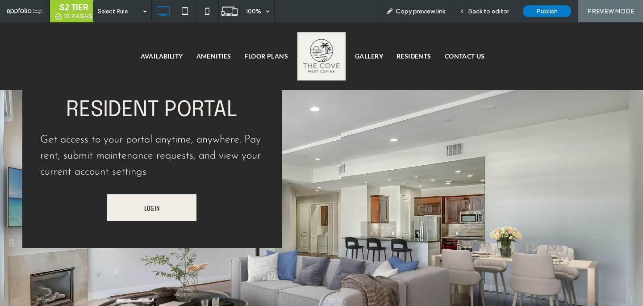
scroll to position [707, 0]
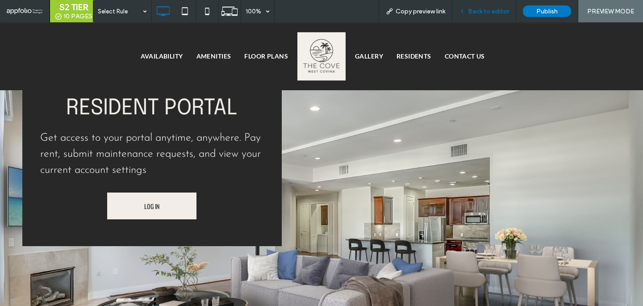
click at [495, 8] on span "Back to editor" at bounding box center [488, 12] width 41 height 8
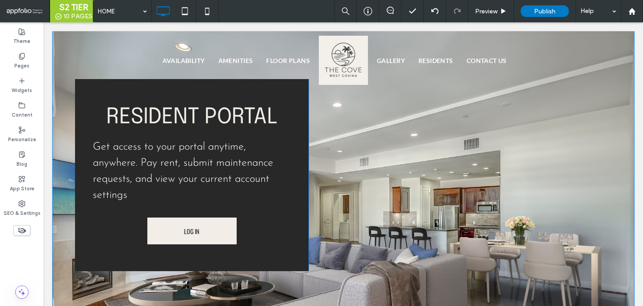
scroll to position [699, 0]
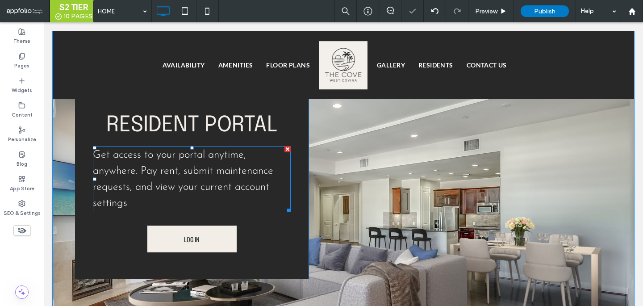
click at [180, 172] on span "Get access to your portal anytime, anywhere. Pay rent, submit maintenance reque…" at bounding box center [183, 179] width 180 height 59
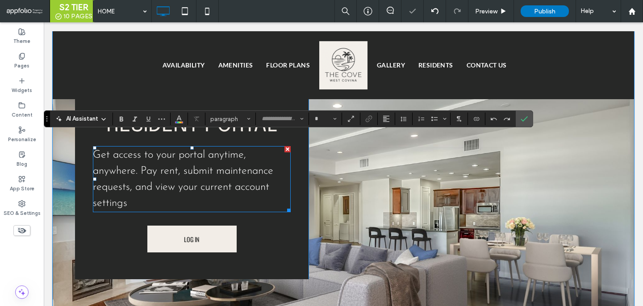
type input "**********"
type input "**"
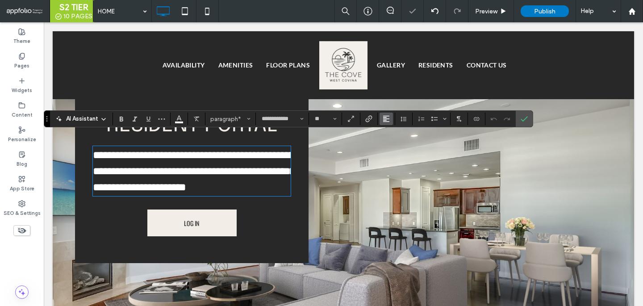
click at [390, 119] on button "Alignment" at bounding box center [386, 119] width 13 height 13
click at [391, 151] on label "ui.textEditor.alignment.center" at bounding box center [395, 146] width 31 height 13
click at [523, 124] on span "Confirm" at bounding box center [523, 119] width 4 height 16
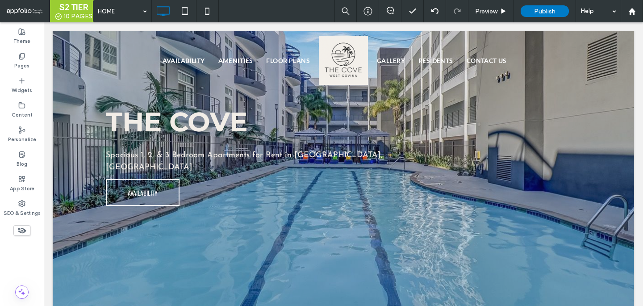
scroll to position [0, 0]
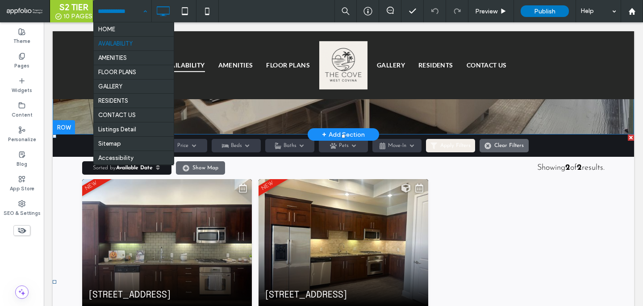
scroll to position [154, 0]
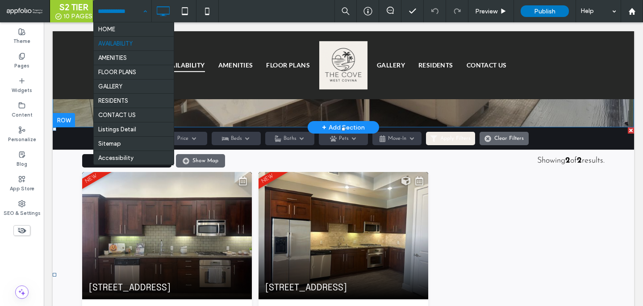
click at [53, 127] on span at bounding box center [53, 127] width 0 height 0
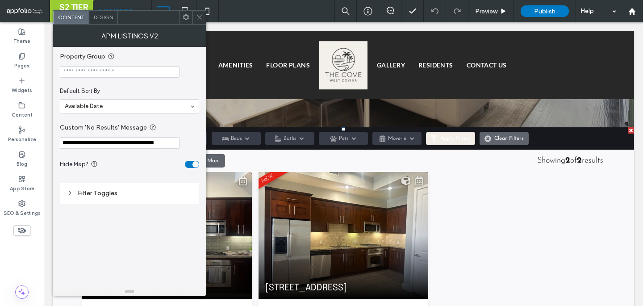
click at [106, 22] on div "Design" at bounding box center [103, 17] width 29 height 13
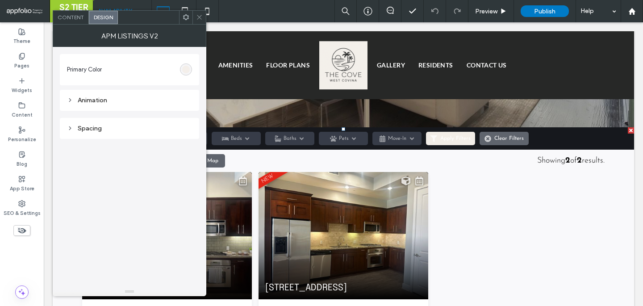
click at [188, 70] on div "rgba(242,237,231,1)" at bounding box center [186, 70] width 8 height 8
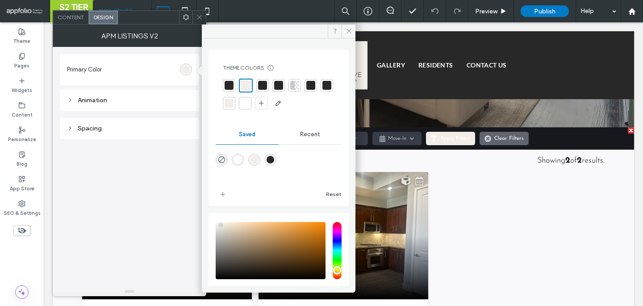
click at [229, 84] on div at bounding box center [229, 85] width 9 height 9
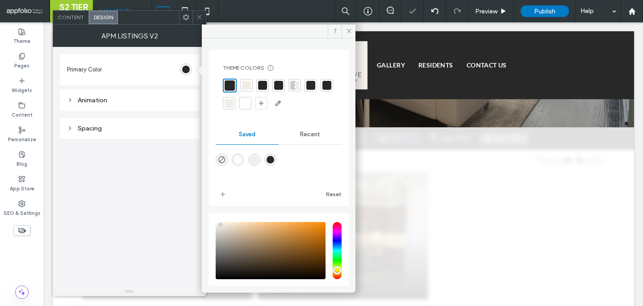
click at [201, 15] on use at bounding box center [199, 17] width 4 height 4
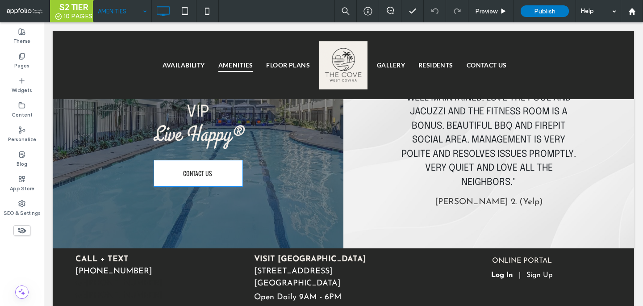
scroll to position [2356, 0]
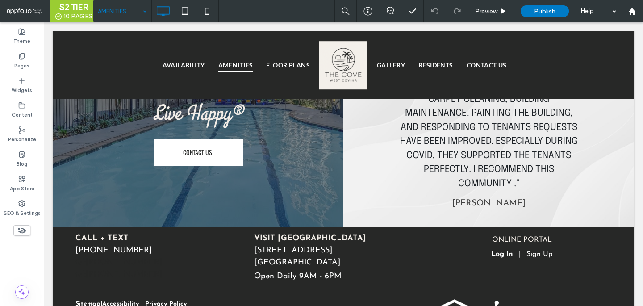
click at [125, 12] on input at bounding box center [120, 11] width 45 height 22
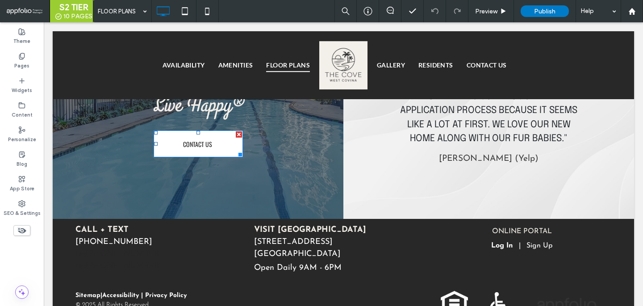
scroll to position [1434, 0]
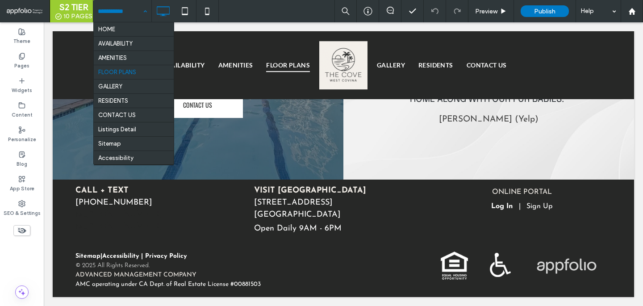
click at [134, 14] on input at bounding box center [120, 11] width 45 height 22
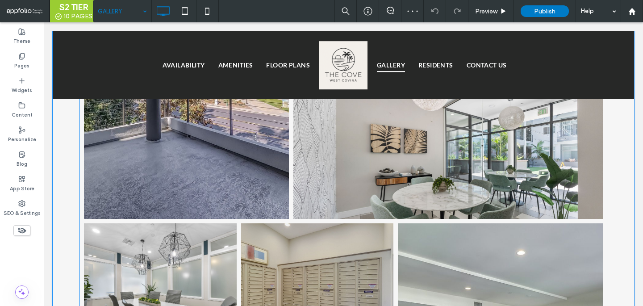
scroll to position [1495, 0]
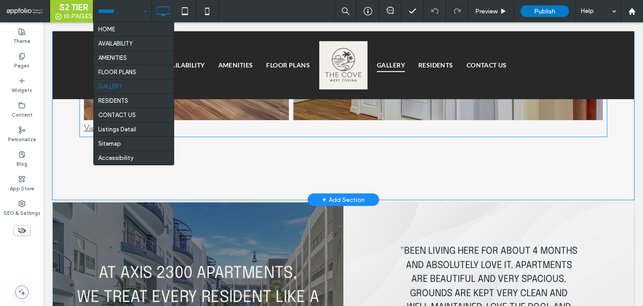
scroll to position [2025, 0]
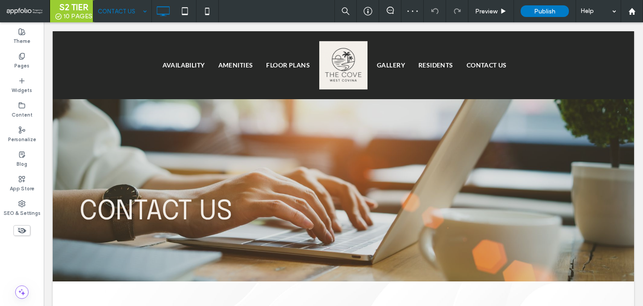
scroll to position [547, 0]
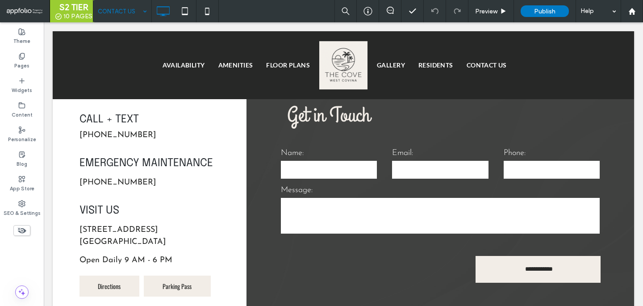
click at [138, 12] on div "CONTACT US" at bounding box center [122, 11] width 58 height 22
click at [126, 14] on input at bounding box center [120, 11] width 45 height 22
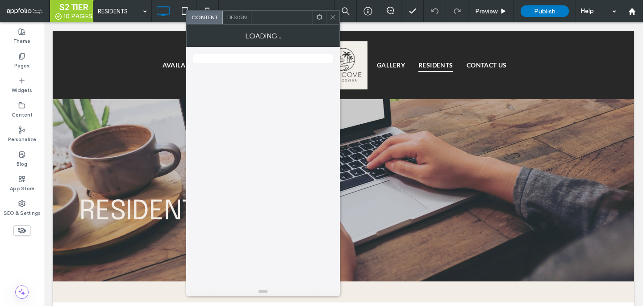
scroll to position [405, 0]
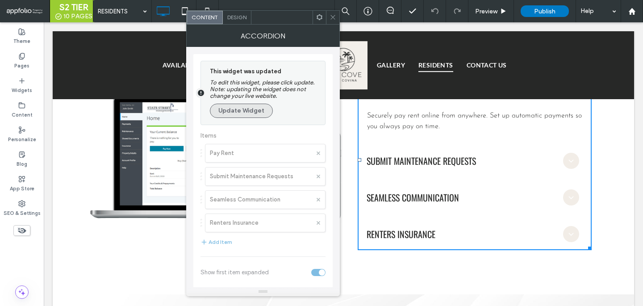
click at [246, 115] on button "Update Widget" at bounding box center [241, 111] width 63 height 14
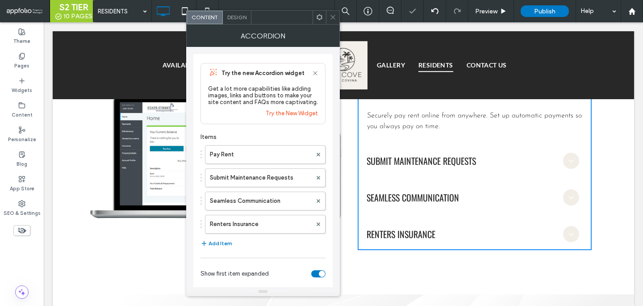
click at [229, 17] on span "Design" at bounding box center [236, 17] width 19 height 7
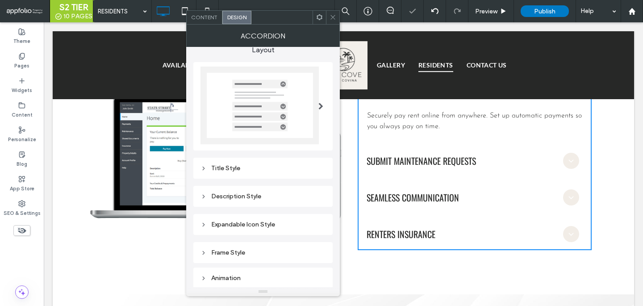
scroll to position [10, 0]
click at [267, 168] on div "Title Style" at bounding box center [263, 167] width 125 height 8
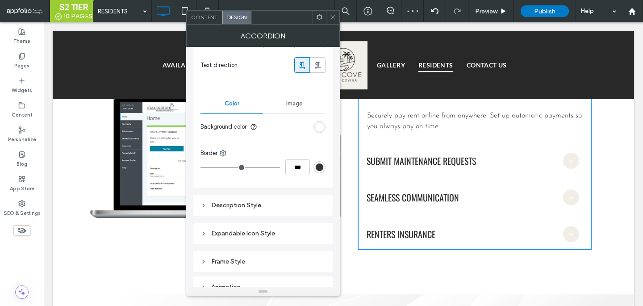
scroll to position [334, 0]
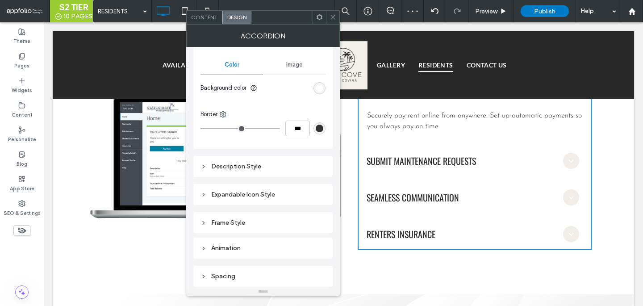
click at [300, 191] on div "Expandable Icon Style" at bounding box center [263, 195] width 125 height 8
click at [320, 209] on div "rgb(255, 255, 255)" at bounding box center [320, 212] width 8 height 8
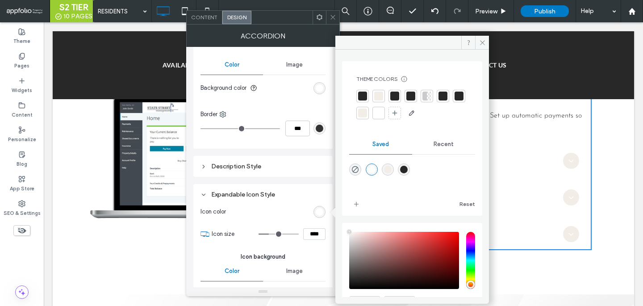
click at [265, 182] on div "Layout Title Style Text Style Font Oswald Font Weight Normal Font size 20 Font …" at bounding box center [262, 62] width 139 height 698
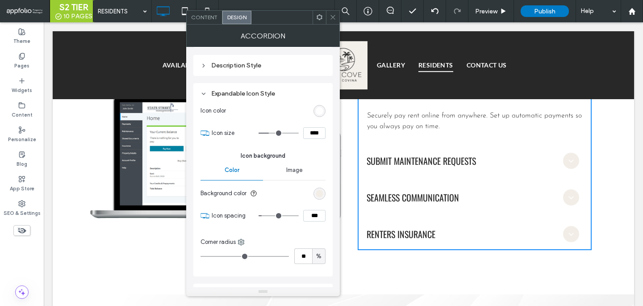
scroll to position [445, 0]
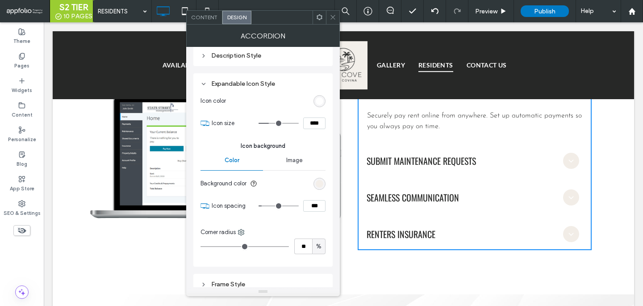
click at [319, 180] on div "rgb(242, 237, 231)" at bounding box center [320, 184] width 8 height 8
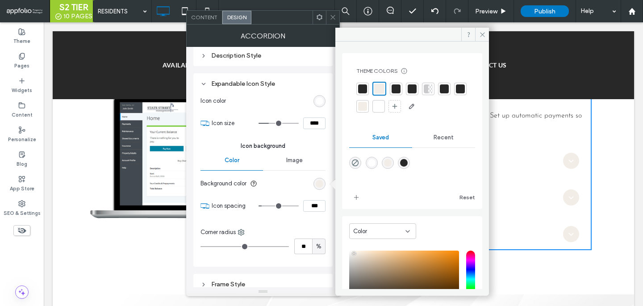
click at [366, 89] on div at bounding box center [362, 88] width 9 height 9
click at [383, 90] on div at bounding box center [380, 88] width 9 height 9
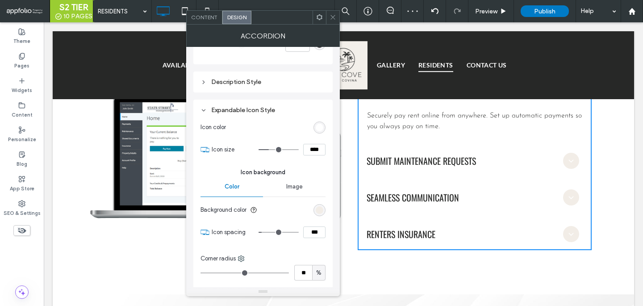
scroll to position [412, 0]
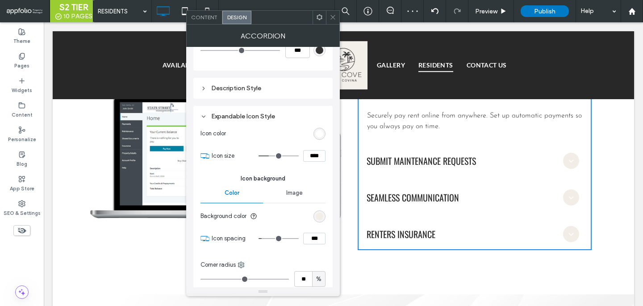
click at [323, 131] on div "rgb(255, 255, 255)" at bounding box center [320, 134] width 8 height 8
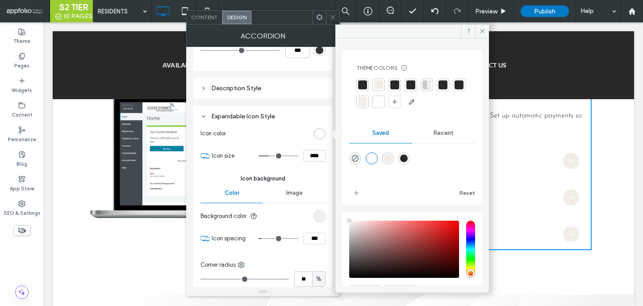
click at [364, 84] on div at bounding box center [362, 84] width 9 height 9
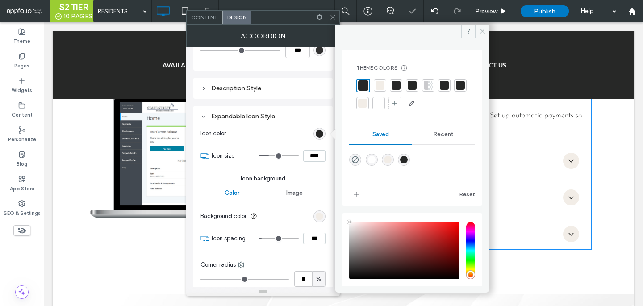
click at [329, 21] on div at bounding box center [332, 17] width 13 height 13
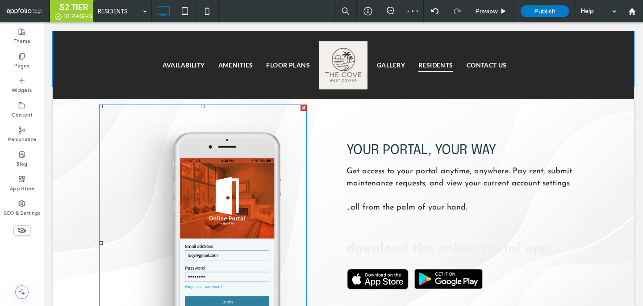
scroll to position [679, 0]
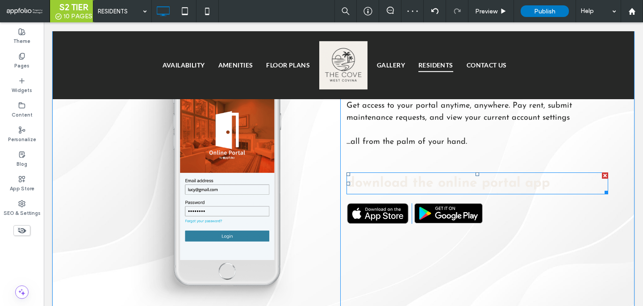
click at [380, 183] on span "download the online portal app" at bounding box center [449, 183] width 204 height 14
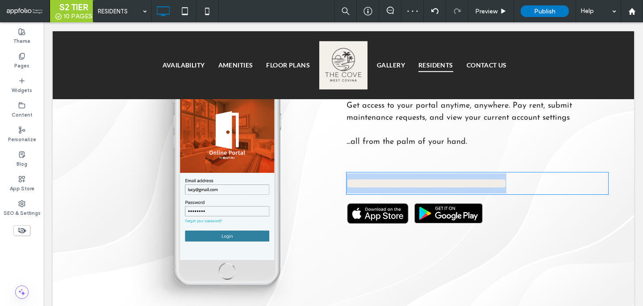
type input "**********"
type input "**"
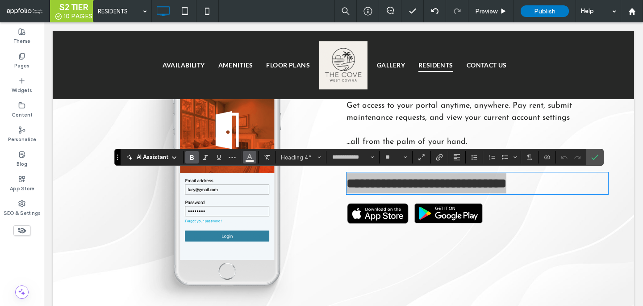
click at [249, 158] on icon "Color" at bounding box center [249, 156] width 7 height 7
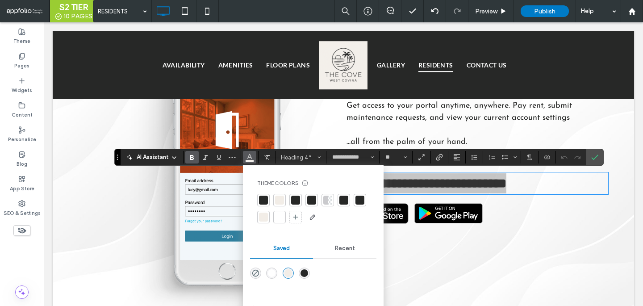
click at [268, 201] on div at bounding box center [263, 200] width 13 height 13
click at [594, 152] on span "Confirm" at bounding box center [593, 157] width 4 height 16
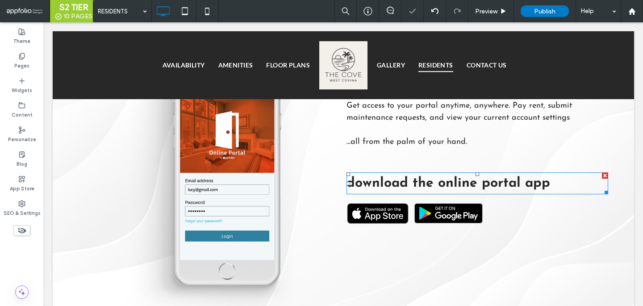
click at [351, 188] on strong "download the online portal app" at bounding box center [449, 183] width 204 height 14
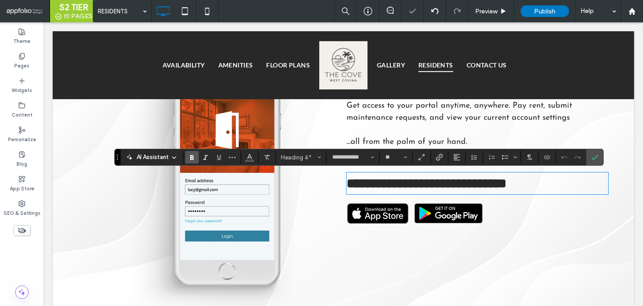
click at [353, 187] on strong "**********" at bounding box center [427, 183] width 160 height 13
click at [489, 185] on strong "**********" at bounding box center [427, 183] width 160 height 13
click at [445, 185] on strong "**********" at bounding box center [427, 183] width 160 height 13
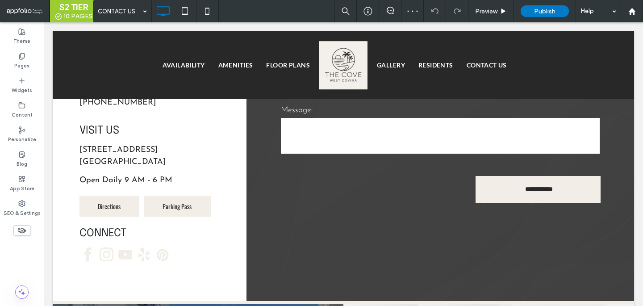
scroll to position [601, 0]
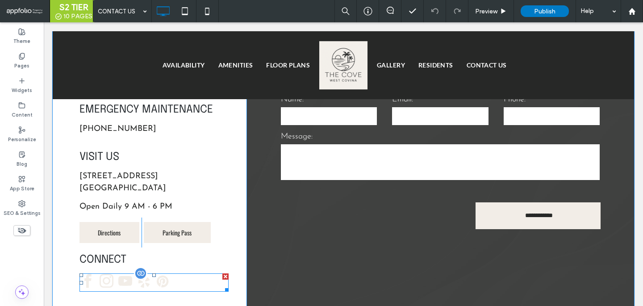
click at [153, 284] on div at bounding box center [124, 282] width 91 height 18
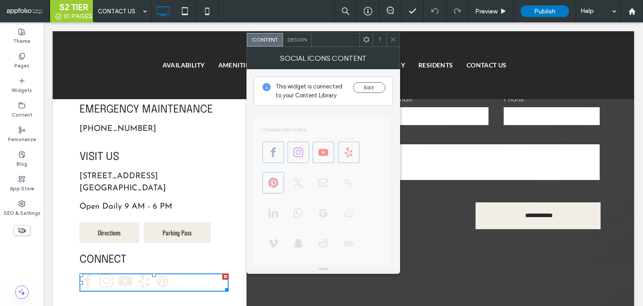
click at [298, 40] on span "Design" at bounding box center [297, 39] width 19 height 7
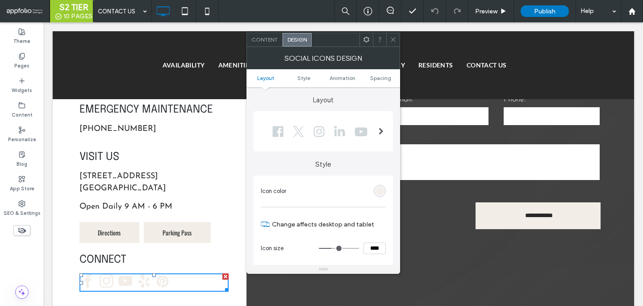
click at [376, 189] on div "rgb(242, 237, 231)" at bounding box center [380, 191] width 8 height 8
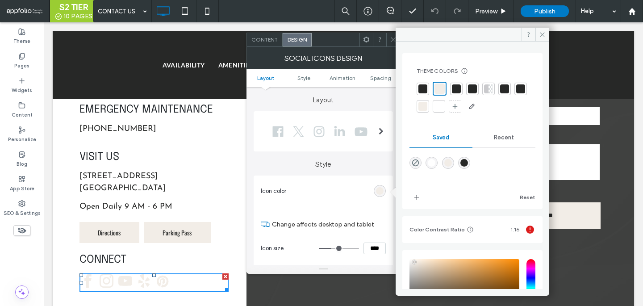
click at [422, 85] on div at bounding box center [422, 88] width 9 height 9
click at [392, 42] on icon at bounding box center [393, 39] width 7 height 7
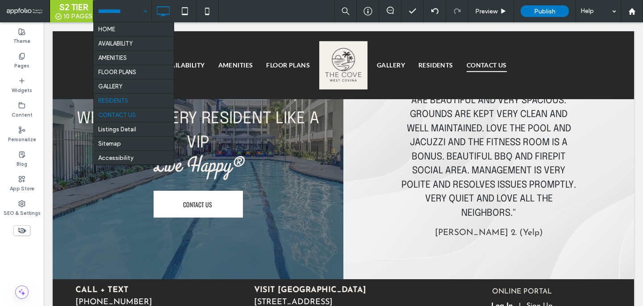
scroll to position [11, 0]
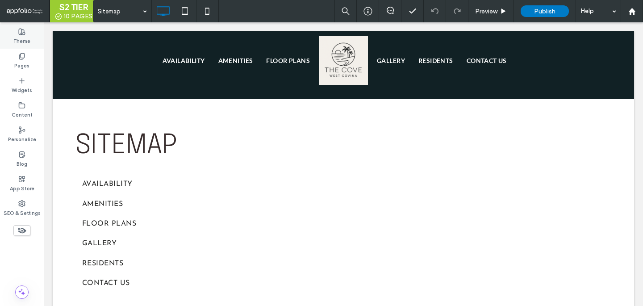
click at [23, 36] on label "Theme" at bounding box center [21, 40] width 17 height 10
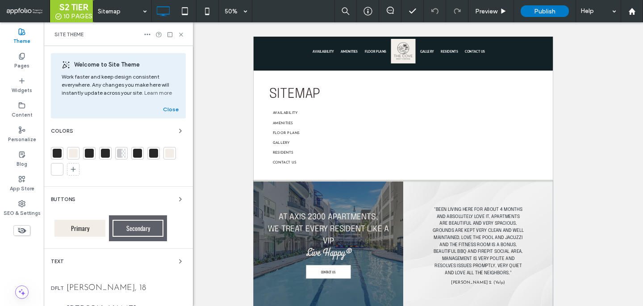
scroll to position [252, 0]
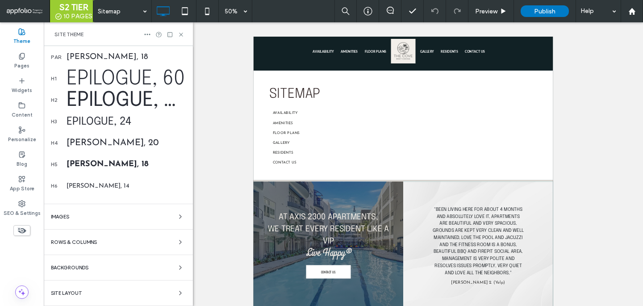
click at [163, 261] on div "Welcome to Site Theme Work faster and keep design consistent everywhere. Any ch…" at bounding box center [118, 50] width 149 height 512
click at [167, 266] on div "Backgrounds" at bounding box center [118, 267] width 135 height 11
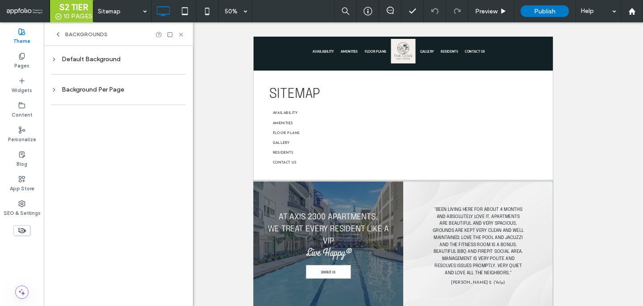
scroll to position [0, 0]
click at [151, 75] on div at bounding box center [118, 74] width 135 height 18
click at [151, 96] on div at bounding box center [118, 105] width 135 height 18
click at [151, 89] on div "Background Per Page" at bounding box center [118, 90] width 135 height 8
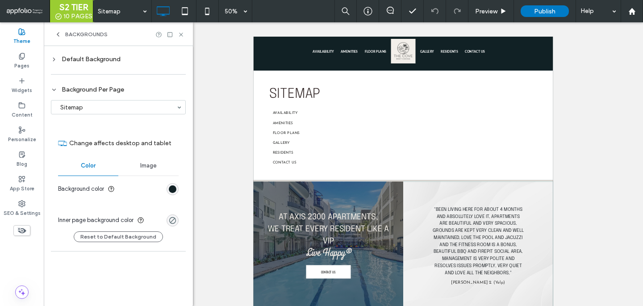
click at [174, 182] on section "Background color" at bounding box center [118, 189] width 121 height 22
click at [174, 186] on div "rgb(17, 33, 37)" at bounding box center [173, 189] width 8 height 8
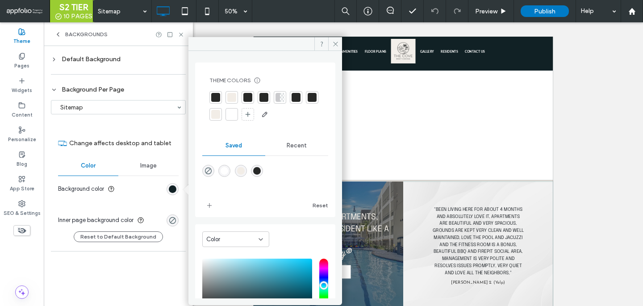
click at [215, 99] on div at bounding box center [215, 97] width 9 height 9
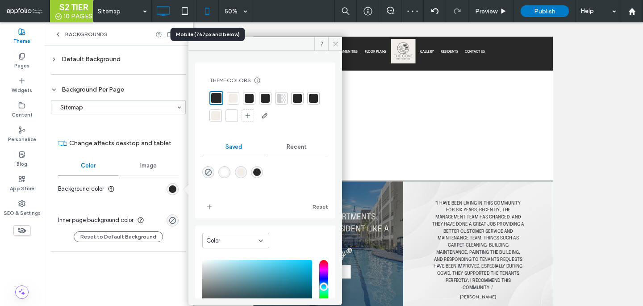
click at [213, 10] on icon at bounding box center [207, 11] width 18 height 18
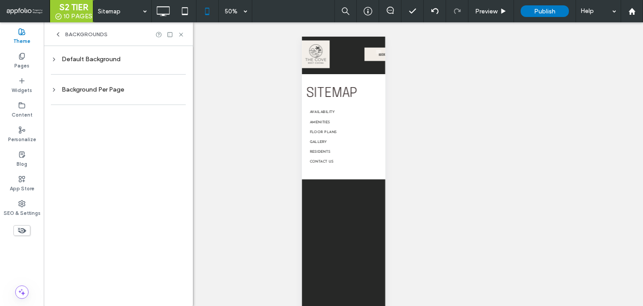
click at [146, 93] on div "Background Per Page" at bounding box center [118, 90] width 135 height 12
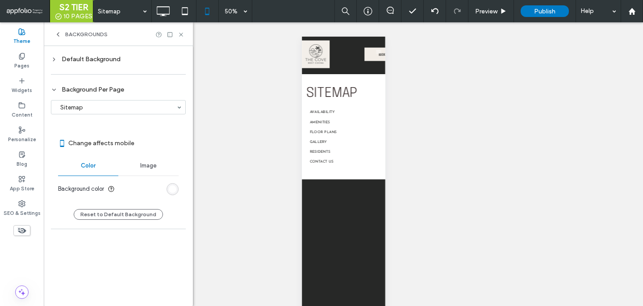
click at [178, 183] on section "Background color" at bounding box center [118, 189] width 121 height 22
click at [175, 189] on div "rgb(255, 255, 255)" at bounding box center [173, 189] width 8 height 8
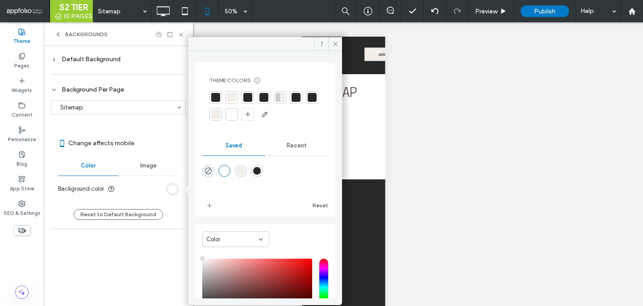
click at [217, 97] on div at bounding box center [215, 97] width 9 height 9
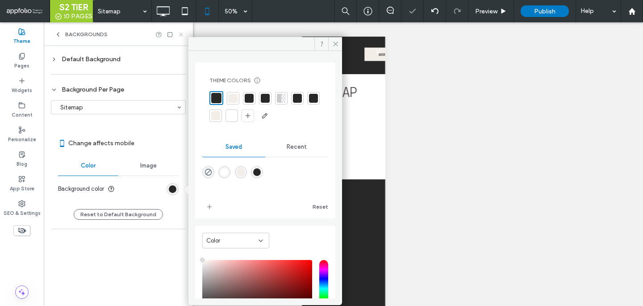
click at [182, 35] on use at bounding box center [181, 35] width 4 height 4
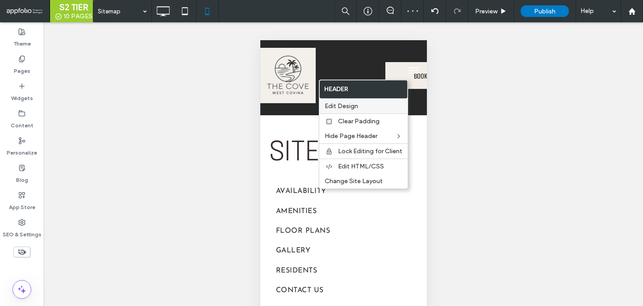
click at [337, 104] on span "Edit Design" at bounding box center [341, 106] width 33 height 8
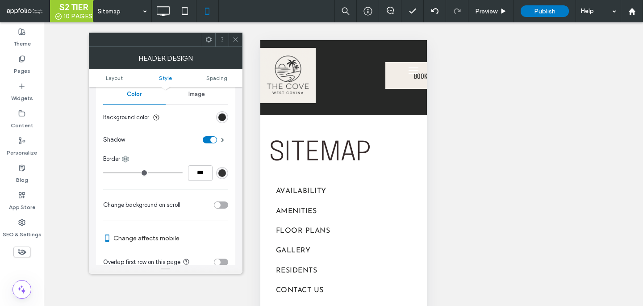
scroll to position [239, 0]
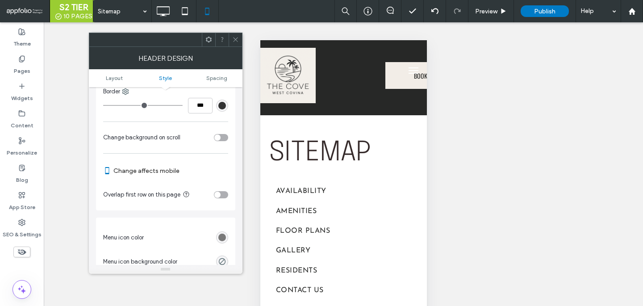
click at [221, 236] on div "rgb(102, 102, 102)" at bounding box center [222, 238] width 8 height 8
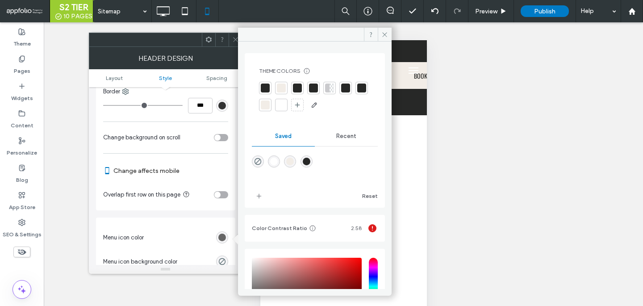
click at [286, 104] on div at bounding box center [281, 104] width 9 height 9
click at [230, 38] on div at bounding box center [235, 39] width 13 height 13
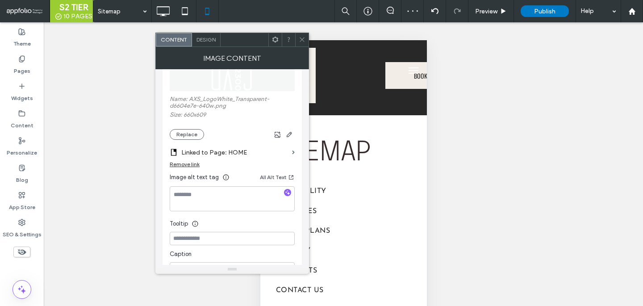
scroll to position [143, 0]
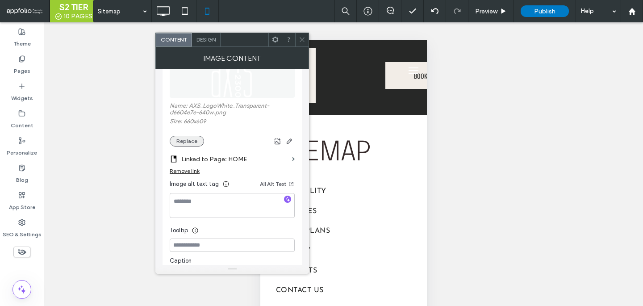
click at [190, 143] on button "Replace" at bounding box center [187, 141] width 34 height 11
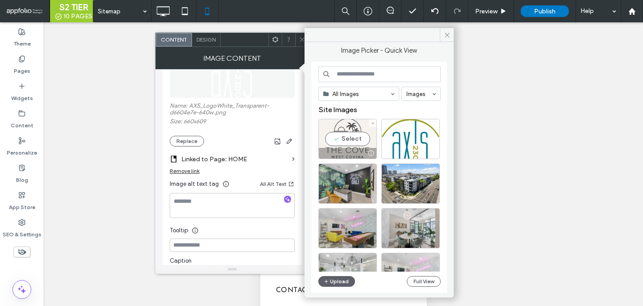
click at [357, 135] on div "Select" at bounding box center [347, 139] width 58 height 40
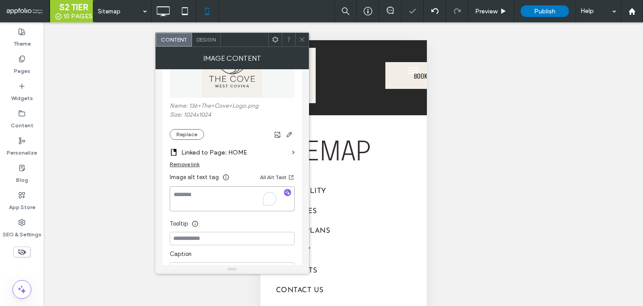
click at [206, 199] on textarea "To enrich screen reader interactions, please activate Accessibility in Grammarl…" at bounding box center [232, 198] width 125 height 25
type textarea "**********"
click at [297, 35] on div at bounding box center [301, 39] width 13 height 13
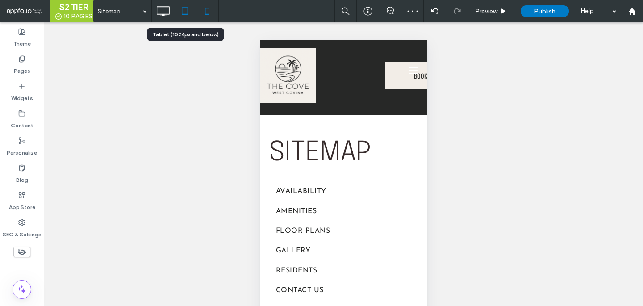
click at [187, 16] on icon at bounding box center [185, 11] width 18 height 18
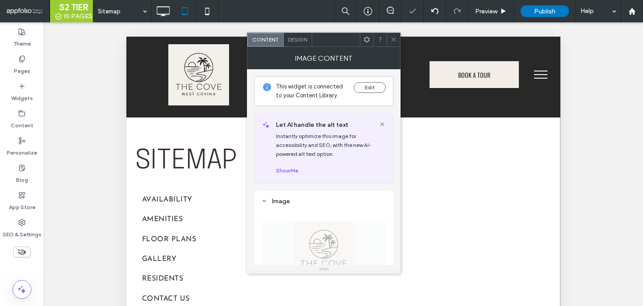
scroll to position [165, 0]
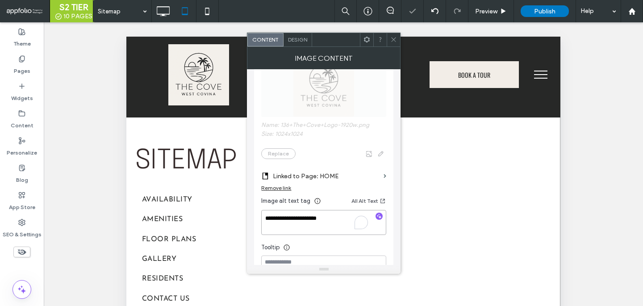
click at [302, 229] on textarea "**********" at bounding box center [323, 222] width 125 height 25
paste textarea "**********"
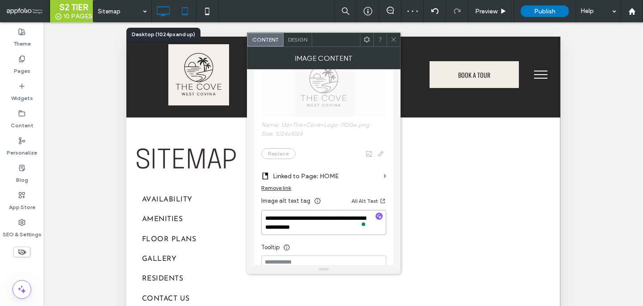
type textarea "**********"
click at [162, 11] on icon at bounding box center [163, 11] width 18 height 18
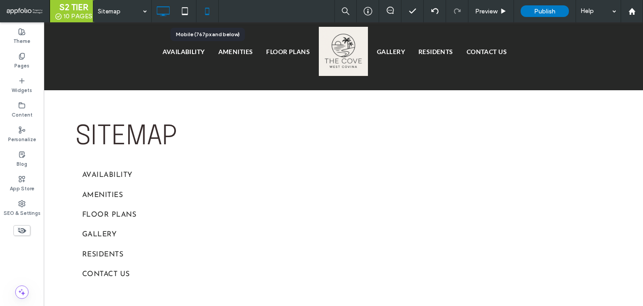
click at [210, 8] on icon at bounding box center [207, 11] width 18 height 18
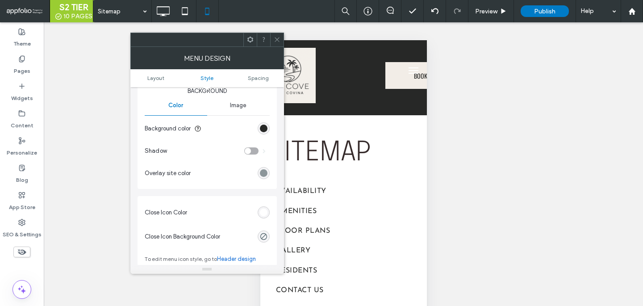
scroll to position [288, 0]
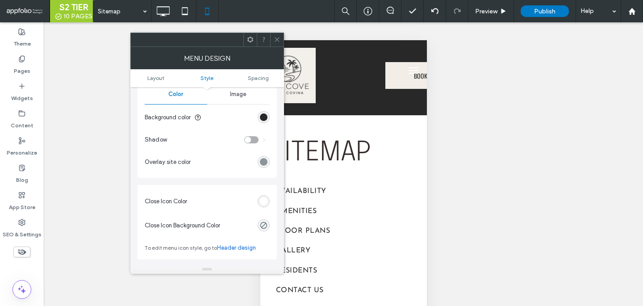
click at [262, 206] on div "rgb(255, 255, 255)" at bounding box center [264, 201] width 12 height 12
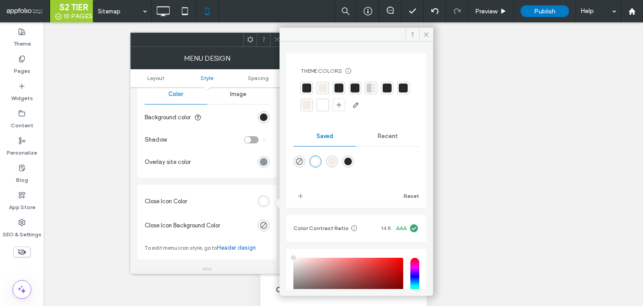
click at [329, 104] on div at bounding box center [323, 105] width 13 height 13
click at [429, 34] on icon at bounding box center [426, 34] width 7 height 7
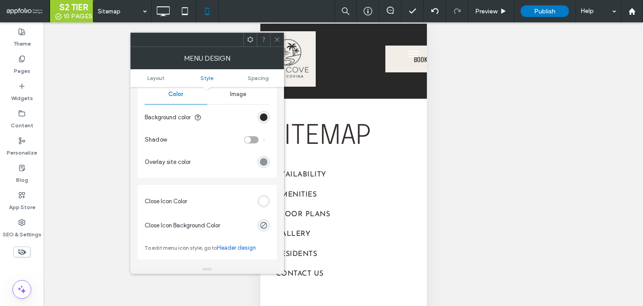
scroll to position [0, 0]
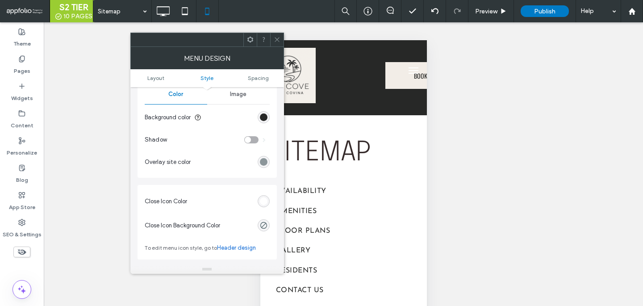
click at [266, 201] on div "rgba(255,255,255,1)" at bounding box center [264, 201] width 8 height 8
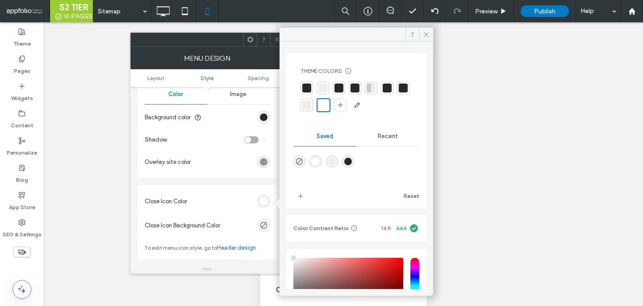
click at [322, 92] on div at bounding box center [322, 88] width 9 height 9
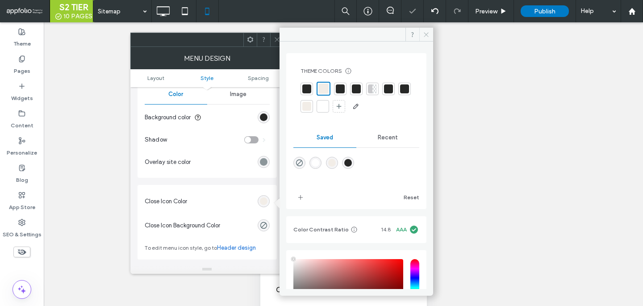
click at [430, 34] on span at bounding box center [426, 34] width 14 height 13
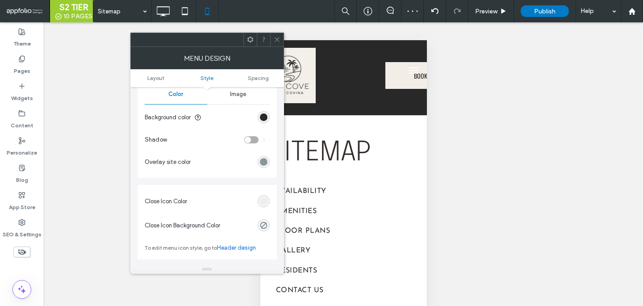
click at [277, 42] on icon at bounding box center [277, 39] width 7 height 7
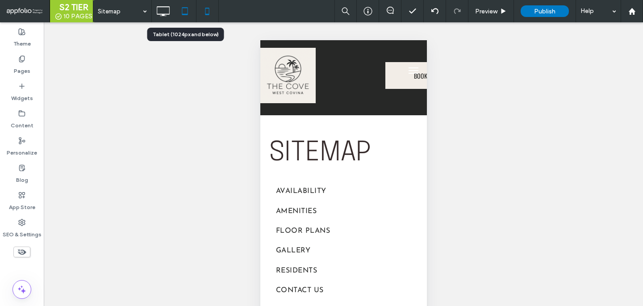
click at [184, 14] on use at bounding box center [185, 11] width 6 height 8
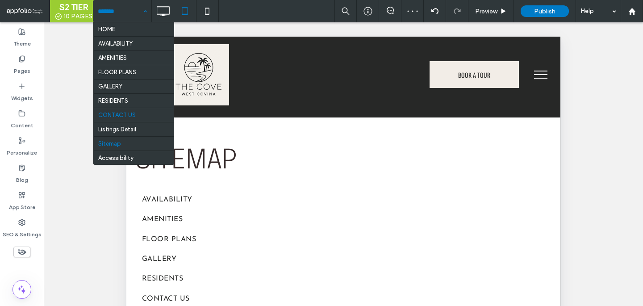
scroll to position [19, 0]
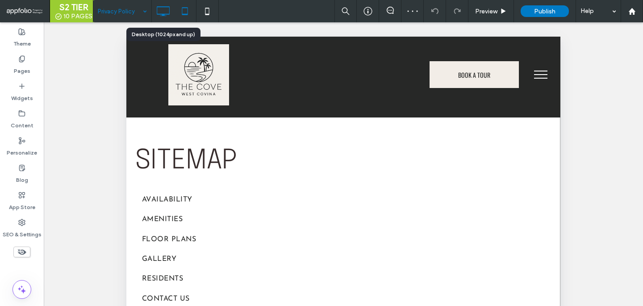
click at [165, 11] on icon at bounding box center [163, 11] width 18 height 18
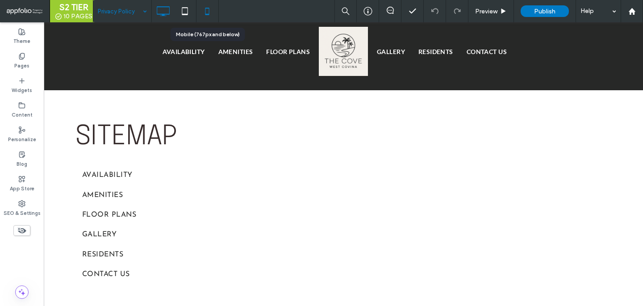
click at [201, 12] on icon at bounding box center [207, 11] width 18 height 18
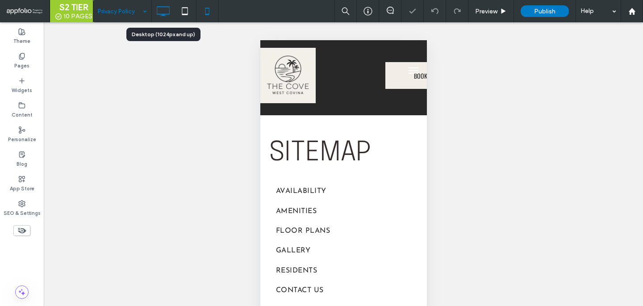
click at [167, 11] on icon at bounding box center [163, 11] width 18 height 18
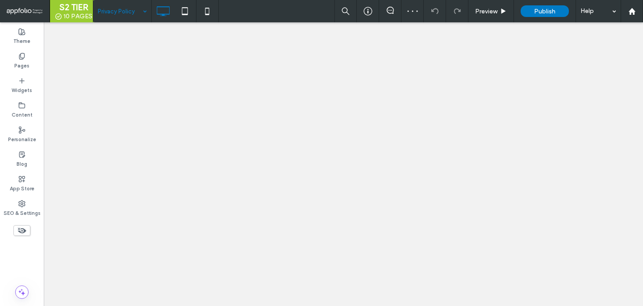
click at [113, 12] on div at bounding box center [321, 153] width 643 height 306
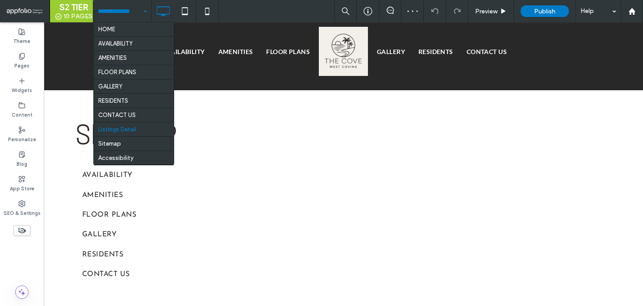
scroll to position [19, 0]
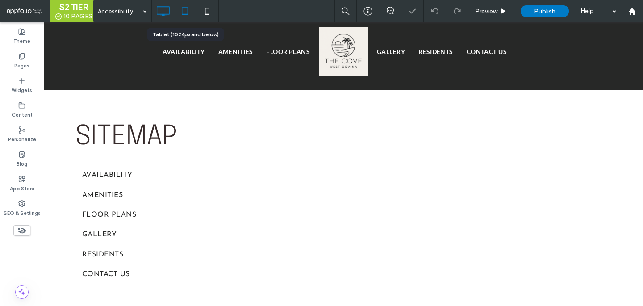
click at [189, 13] on icon at bounding box center [185, 11] width 18 height 18
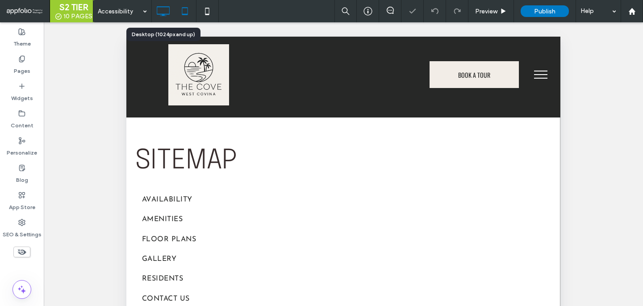
click at [158, 12] on icon at bounding box center [163, 11] width 18 height 18
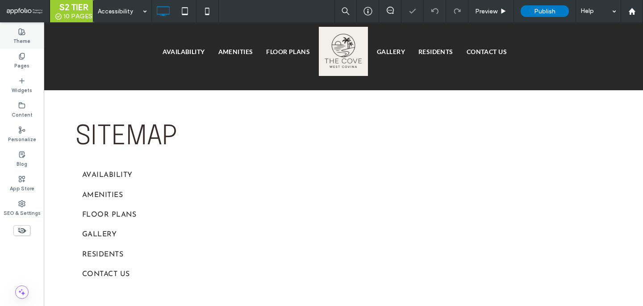
click at [30, 24] on div "Theme" at bounding box center [22, 36] width 44 height 25
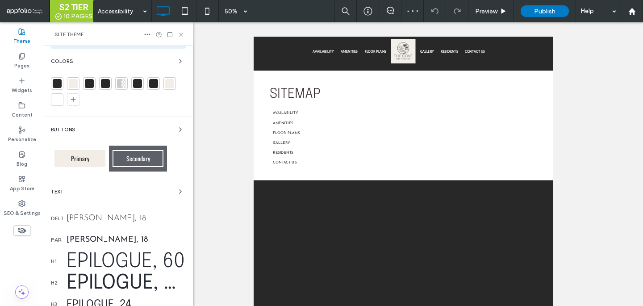
scroll to position [252, 0]
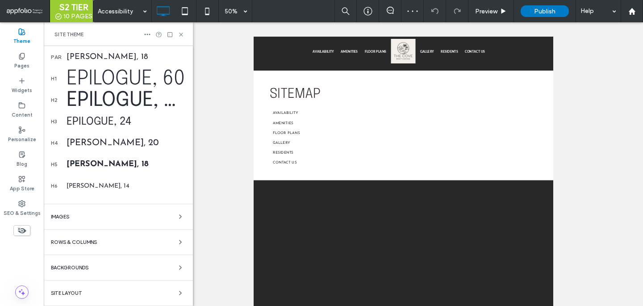
click at [155, 264] on div "Backgrounds" at bounding box center [118, 267] width 135 height 11
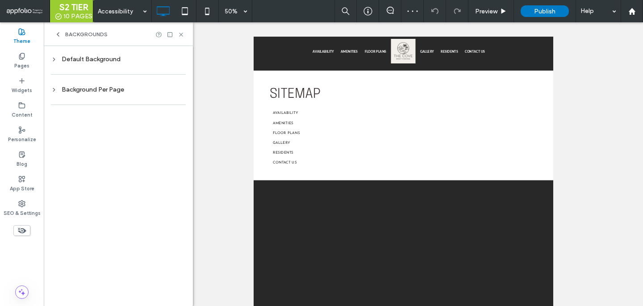
scroll to position [0, 0]
click at [172, 92] on div "Background Per Page" at bounding box center [118, 90] width 135 height 8
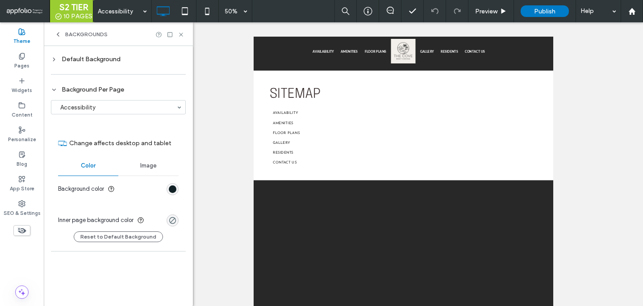
click at [174, 184] on div "rgb(17, 33, 37)" at bounding box center [173, 189] width 12 height 12
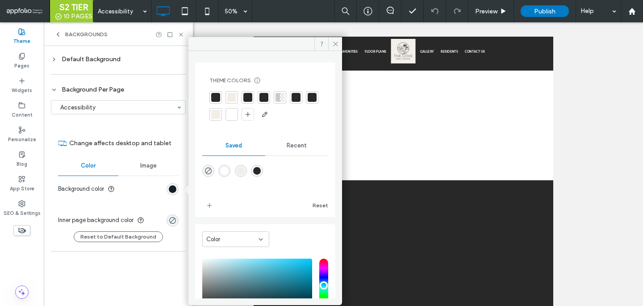
click at [215, 93] on div at bounding box center [215, 97] width 9 height 9
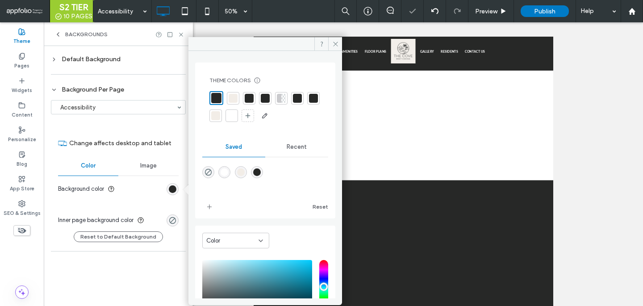
click at [176, 33] on div at bounding box center [169, 34] width 29 height 7
click at [178, 33] on icon at bounding box center [181, 34] width 7 height 7
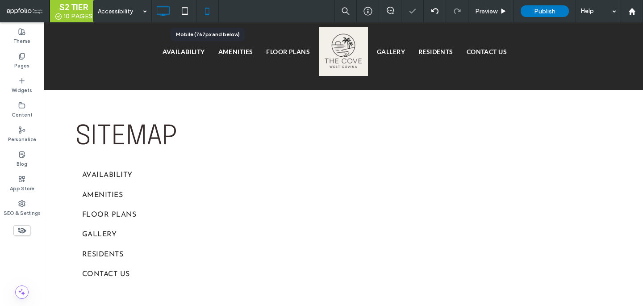
click at [203, 14] on icon at bounding box center [207, 11] width 18 height 18
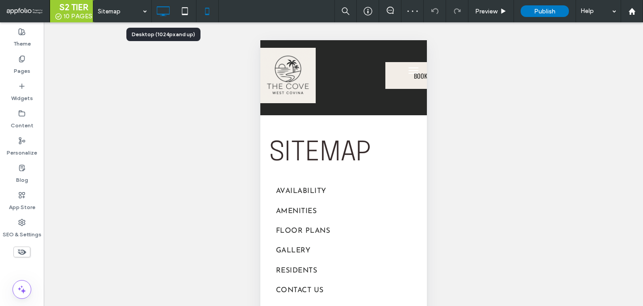
click at [170, 13] on icon at bounding box center [163, 11] width 18 height 18
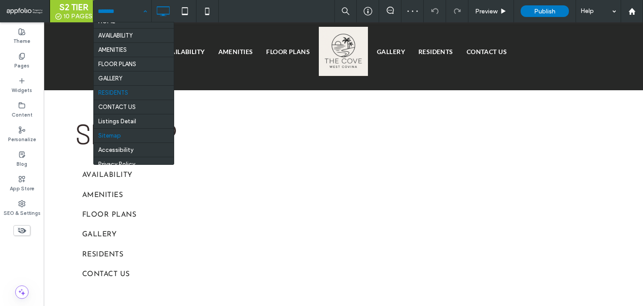
scroll to position [9, 0]
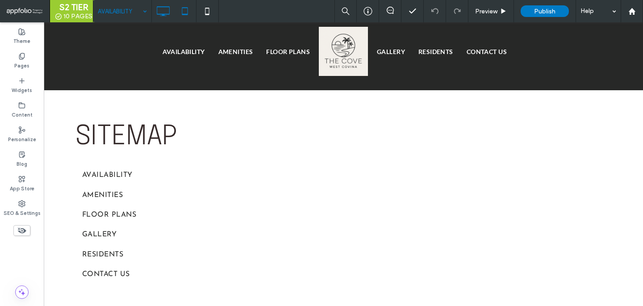
click at [185, 12] on icon at bounding box center [185, 11] width 18 height 18
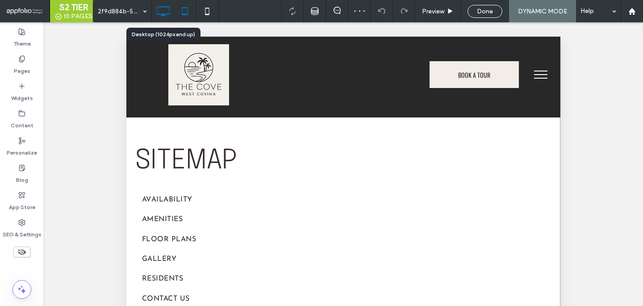
click at [163, 13] on icon at bounding box center [163, 11] width 18 height 18
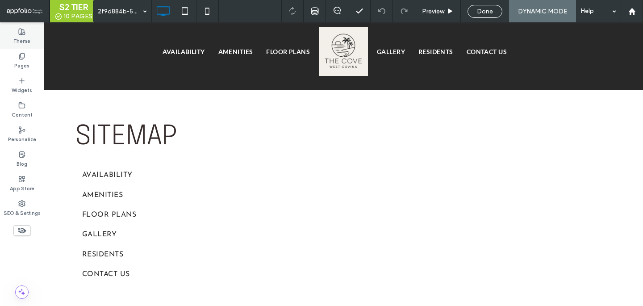
click at [21, 35] on label "Theme" at bounding box center [21, 40] width 17 height 10
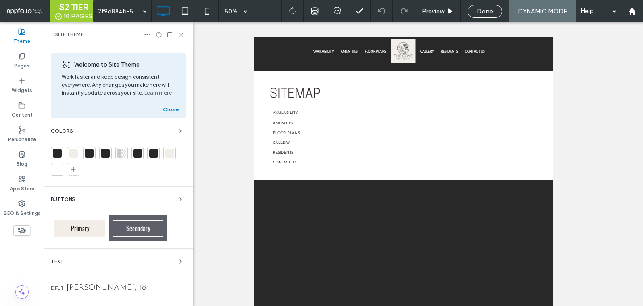
scroll to position [252, 0]
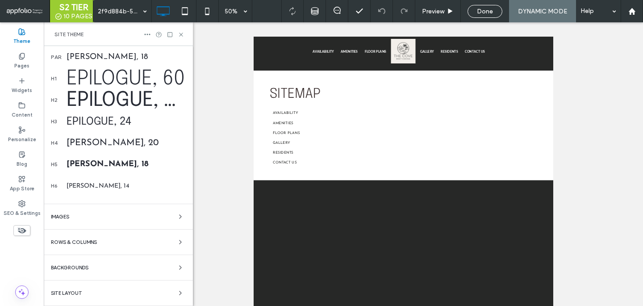
click at [92, 271] on div "Backgrounds" at bounding box center [118, 267] width 135 height 11
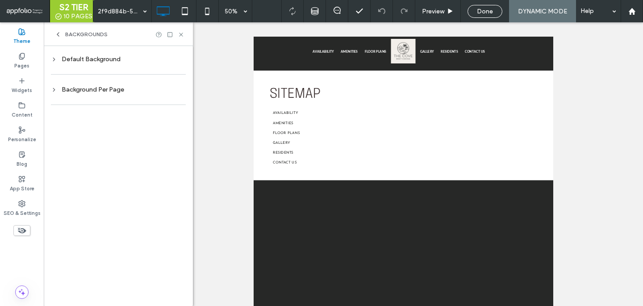
scroll to position [0, 0]
click at [125, 92] on div "Background Per Page" at bounding box center [118, 90] width 135 height 8
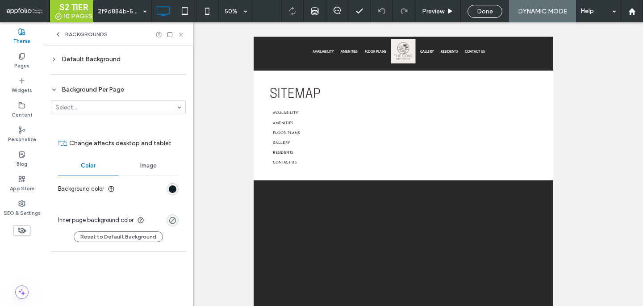
click at [168, 187] on div "rgb(17, 33, 37)" at bounding box center [173, 189] width 12 height 12
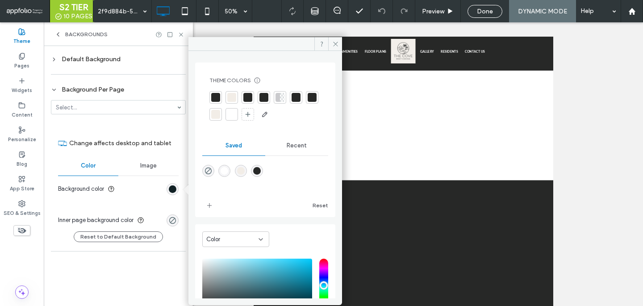
click at [215, 96] on div at bounding box center [215, 97] width 9 height 9
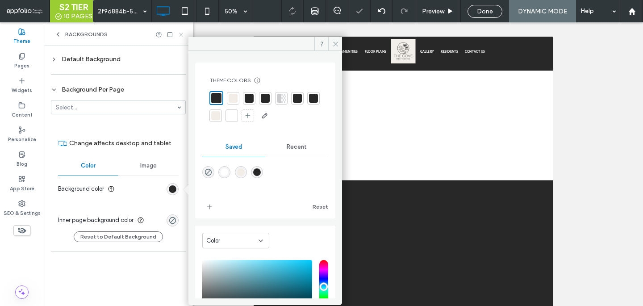
click at [179, 35] on icon at bounding box center [181, 34] width 7 height 7
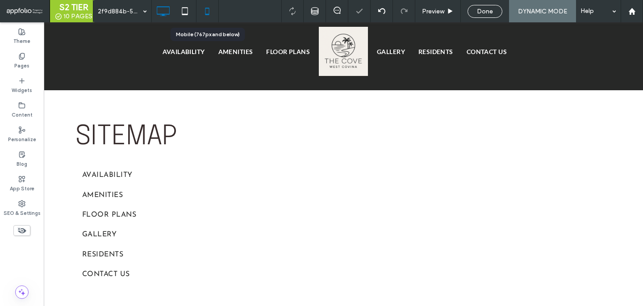
click at [205, 9] on use at bounding box center [207, 11] width 4 height 7
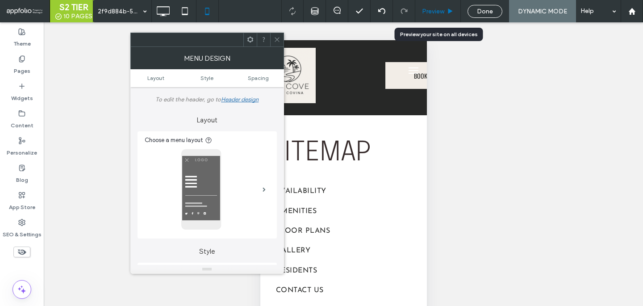
click at [441, 2] on div "Preview" at bounding box center [438, 11] width 46 height 22
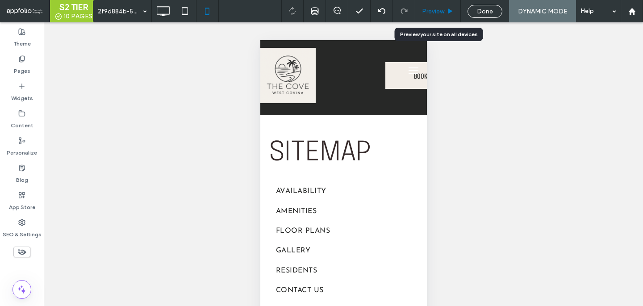
click at [434, 14] on span "Preview" at bounding box center [433, 12] width 22 height 8
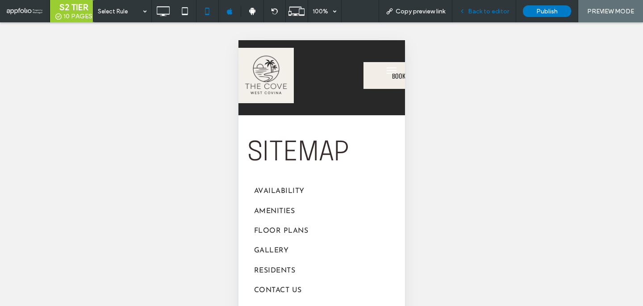
click at [462, 22] on div "Back to editor" at bounding box center [484, 11] width 64 height 22
click at [484, 10] on span "Back to editor" at bounding box center [488, 12] width 41 height 8
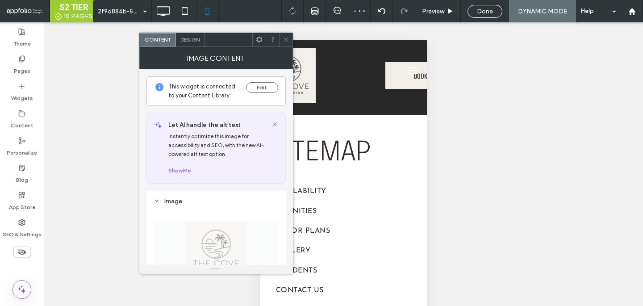
scroll to position [212, 0]
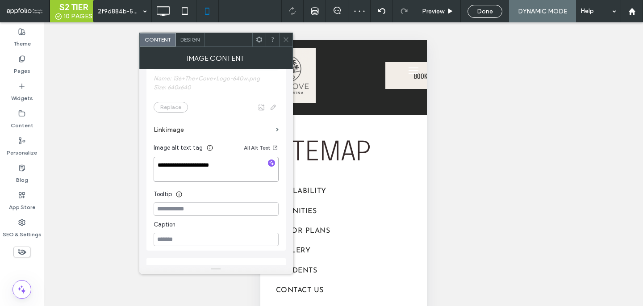
click at [222, 164] on textarea "**********" at bounding box center [216, 169] width 125 height 25
paste textarea "**********"
click at [203, 167] on textarea "**********" at bounding box center [216, 169] width 125 height 25
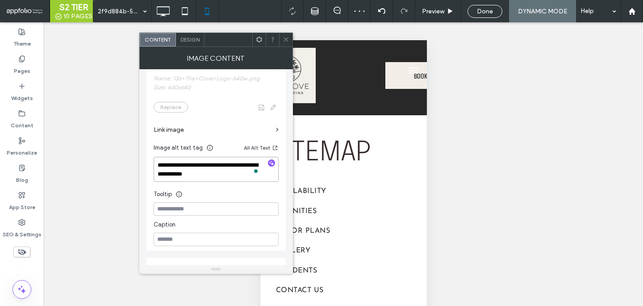
click at [203, 167] on textarea "**********" at bounding box center [216, 169] width 125 height 25
click at [238, 166] on textarea "**********" at bounding box center [216, 169] width 125 height 25
type textarea "**********"
click at [241, 133] on label "Link image" at bounding box center [213, 129] width 119 height 17
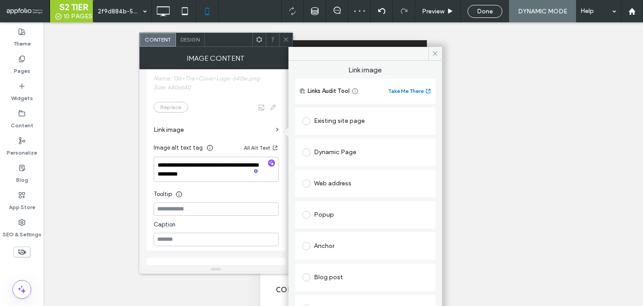
click at [336, 125] on div "Existing site page" at bounding box center [365, 121] width 126 height 14
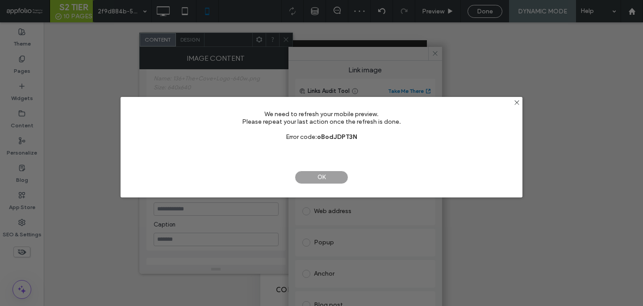
click at [328, 173] on span "OK" at bounding box center [322, 177] width 54 height 13
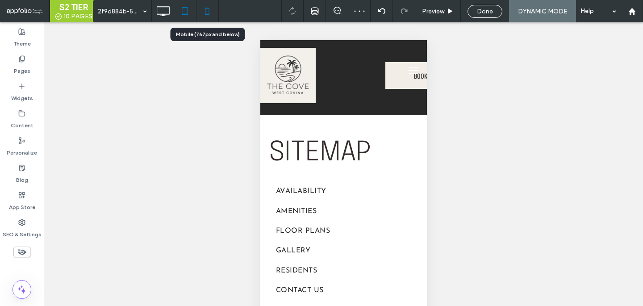
click at [190, 17] on icon at bounding box center [185, 11] width 18 height 18
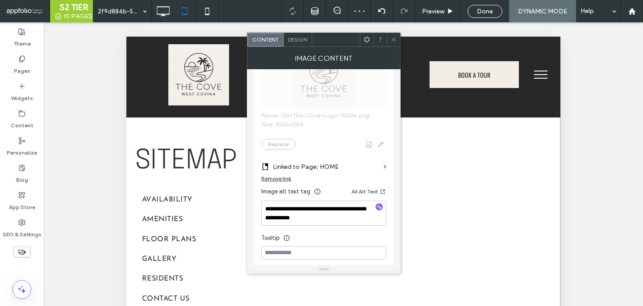
scroll to position [176, 0]
click at [388, 40] on div at bounding box center [393, 39] width 13 height 13
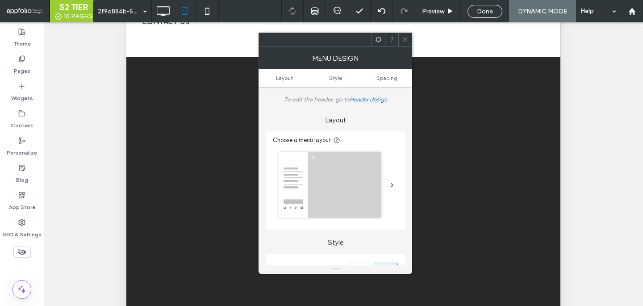
scroll to position [317, 0]
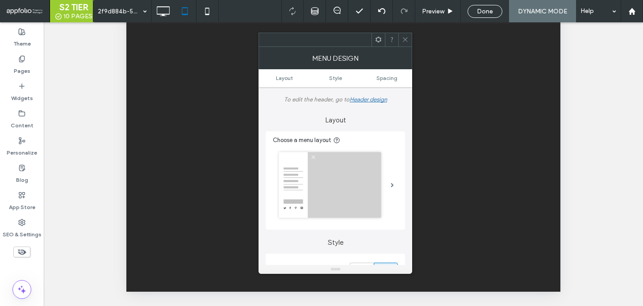
click at [408, 43] on span at bounding box center [405, 39] width 7 height 13
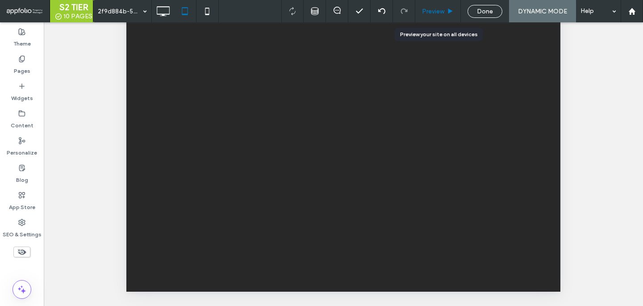
click at [436, 17] on div "Preview" at bounding box center [438, 11] width 46 height 22
click at [436, 9] on span "Preview" at bounding box center [433, 12] width 22 height 8
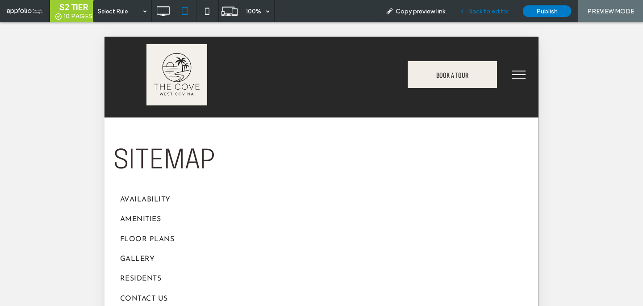
click at [483, 20] on div "Back to editor" at bounding box center [484, 11] width 64 height 22
click at [485, 12] on span "Back to editor" at bounding box center [488, 12] width 41 height 8
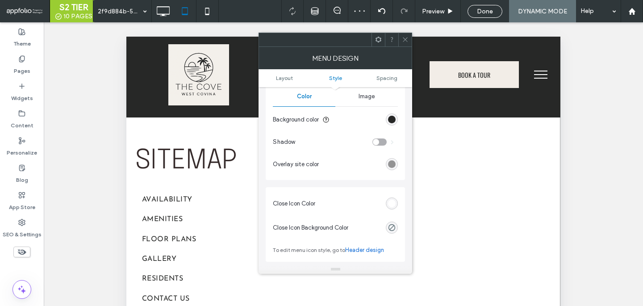
scroll to position [296, 0]
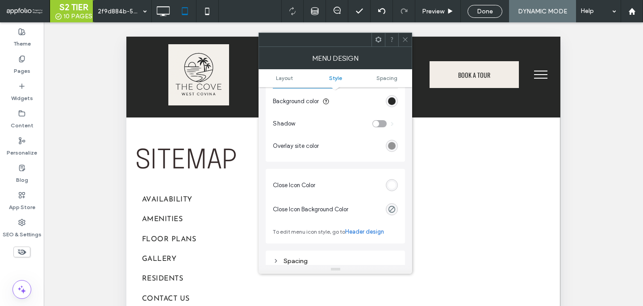
click at [404, 41] on use at bounding box center [405, 40] width 4 height 4
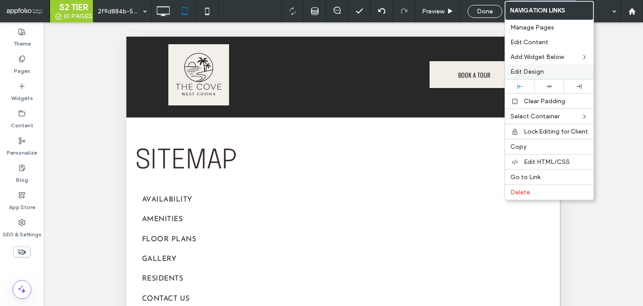
click at [541, 75] on span "Edit Design" at bounding box center [526, 72] width 33 height 8
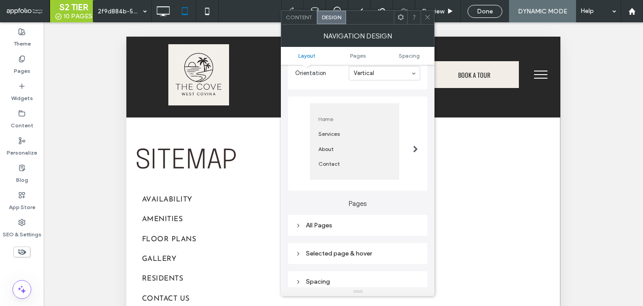
scroll to position [69, 0]
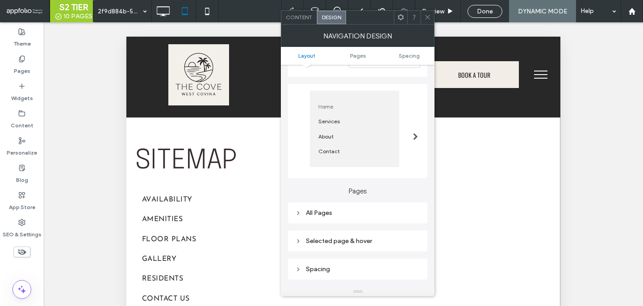
click at [358, 213] on div "All Pages" at bounding box center [357, 213] width 125 height 8
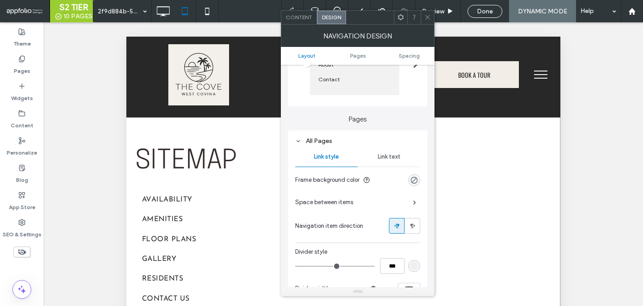
scroll to position [181, 0]
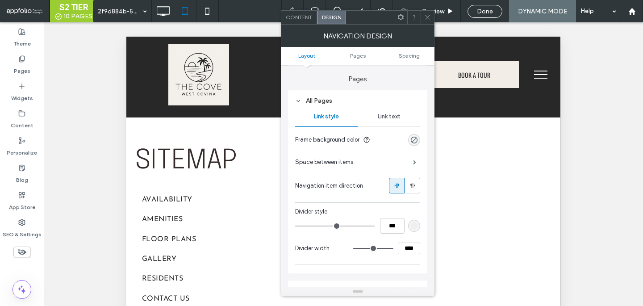
click at [399, 113] on div "Link text" at bounding box center [389, 117] width 63 height 20
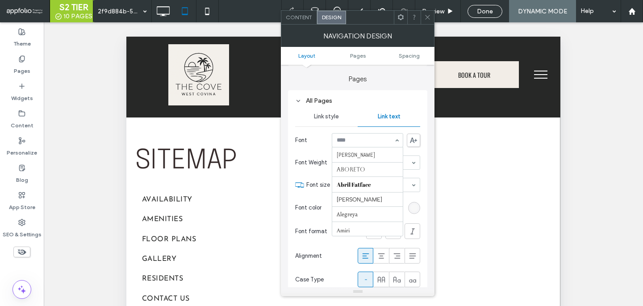
scroll to position [431, 0]
click at [308, 172] on div "Font Weight Normal" at bounding box center [357, 162] width 125 height 21
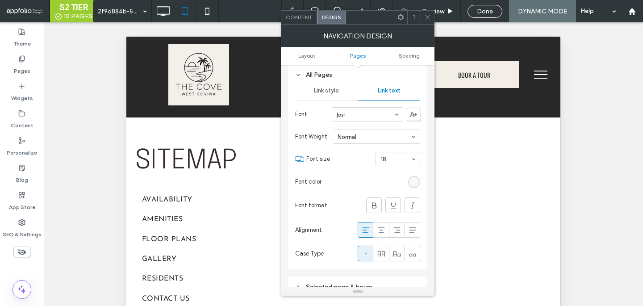
scroll to position [212, 0]
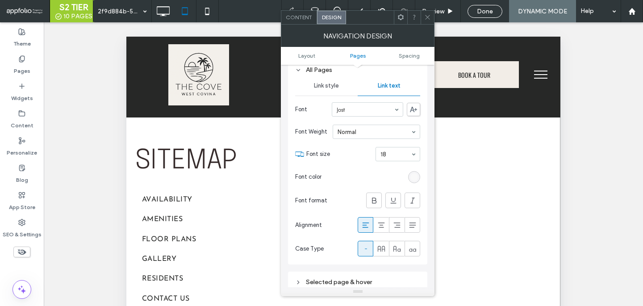
click at [415, 177] on div "rgb(248, 248, 248)" at bounding box center [414, 177] width 8 height 8
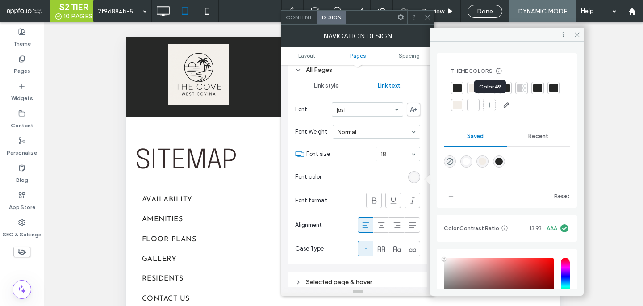
click at [478, 104] on div at bounding box center [473, 104] width 9 height 9
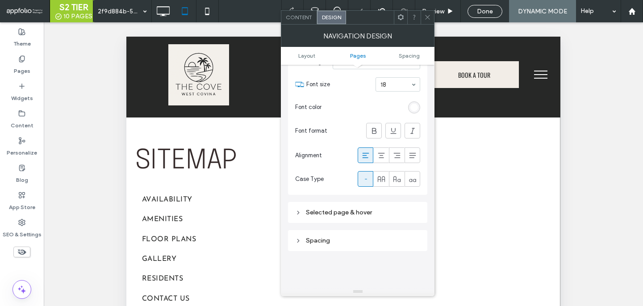
scroll to position [316, 0]
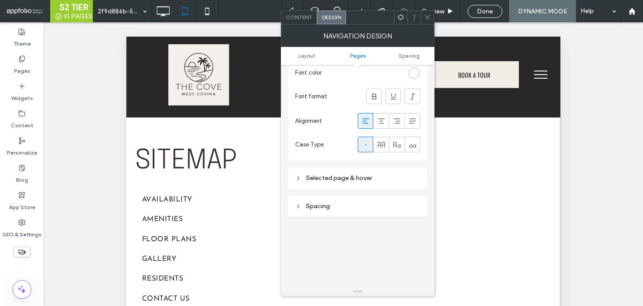
click at [391, 169] on div "Pages All Pages Link style Link text Font [PERSON_NAME] Font Weight Normal Font…" at bounding box center [357, 59] width 139 height 257
click at [388, 176] on div "Selected page & hover" at bounding box center [357, 178] width 125 height 8
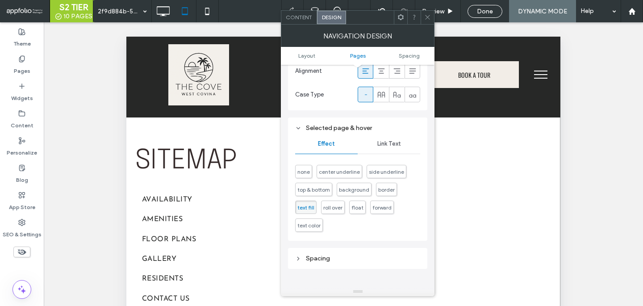
scroll to position [369, 0]
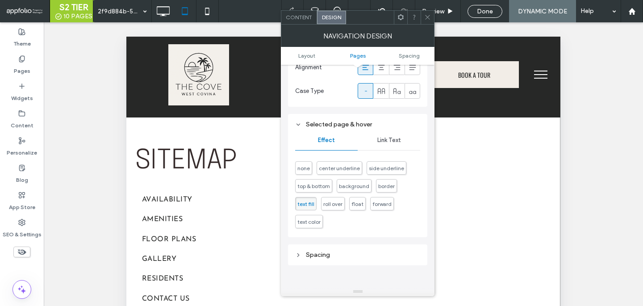
click at [398, 142] on span "Link Text" at bounding box center [389, 140] width 24 height 7
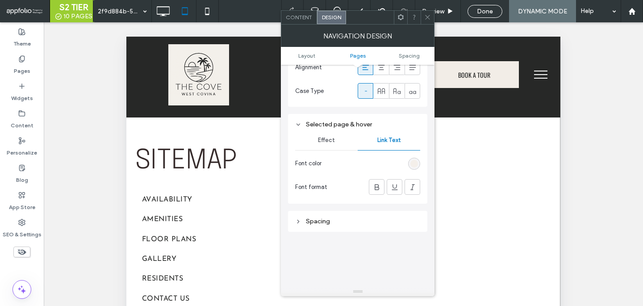
click at [417, 167] on div "rgb(242, 237, 231)" at bounding box center [414, 164] width 8 height 8
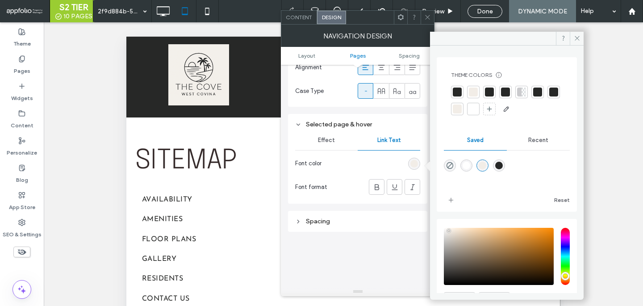
click at [471, 92] on div at bounding box center [473, 92] width 9 height 9
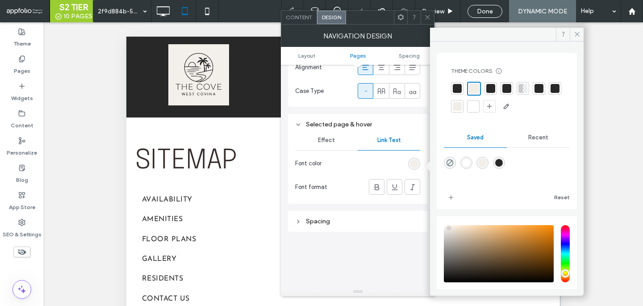
click at [428, 19] on icon at bounding box center [427, 17] width 7 height 7
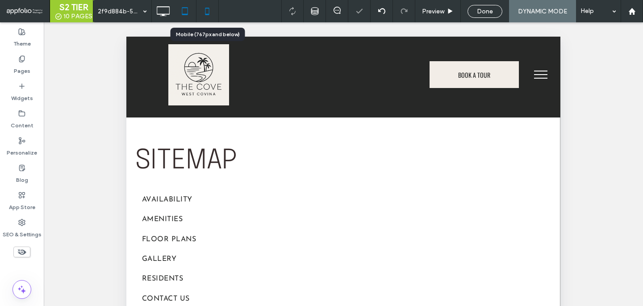
click at [202, 8] on icon at bounding box center [207, 11] width 18 height 18
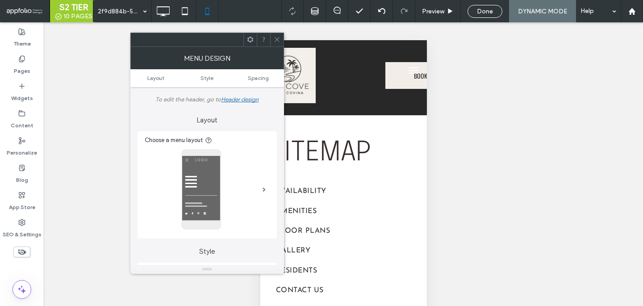
click at [276, 38] on icon at bounding box center [277, 39] width 7 height 7
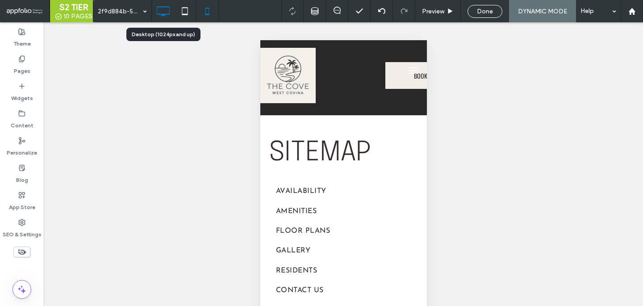
click at [164, 10] on icon at bounding box center [163, 11] width 18 height 18
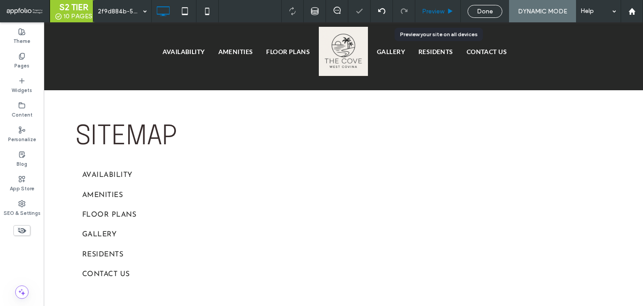
click at [438, 12] on span "Preview" at bounding box center [433, 12] width 22 height 8
